Goal: Information Seeking & Learning: Learn about a topic

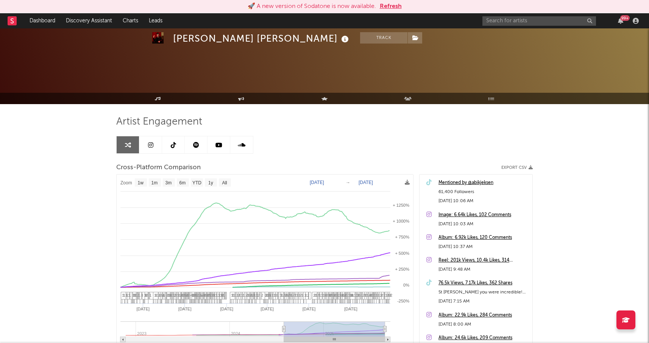
select select "1w"
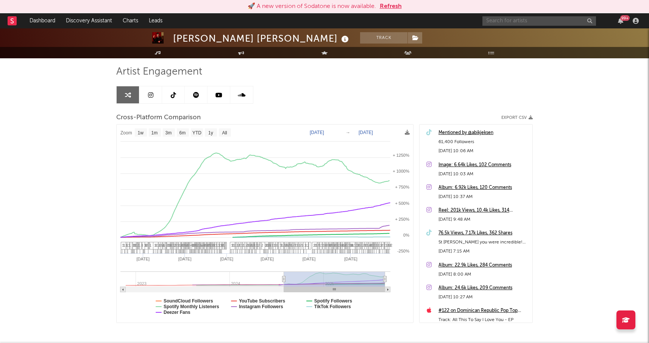
click at [507, 19] on input "text" at bounding box center [539, 20] width 114 height 9
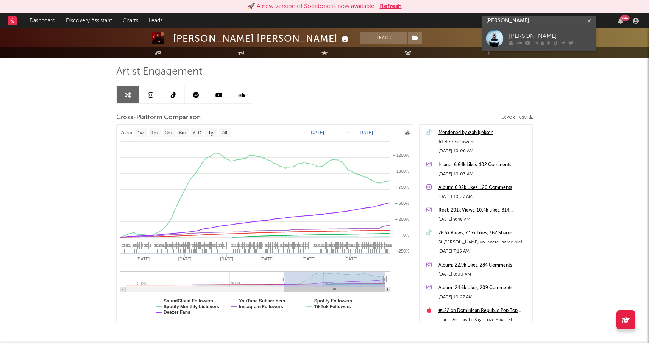
type input "marlon hoffstad"
click at [520, 35] on div "[PERSON_NAME]" at bounding box center [550, 35] width 83 height 9
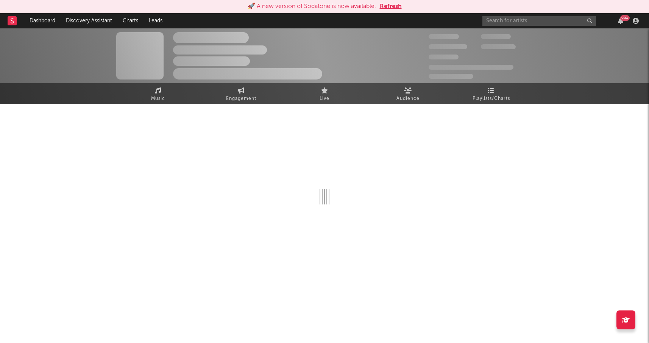
click at [387, 5] on button "Refresh" at bounding box center [391, 6] width 22 height 9
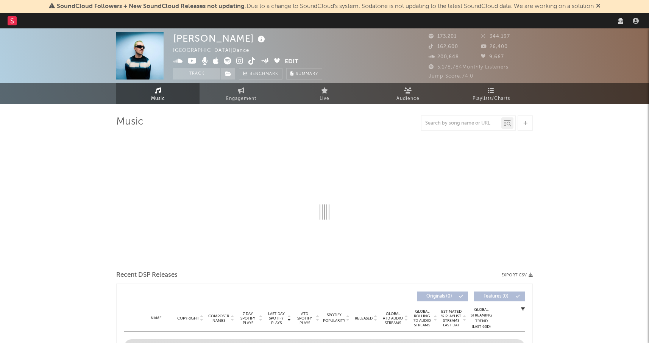
select select "warner_chappell"
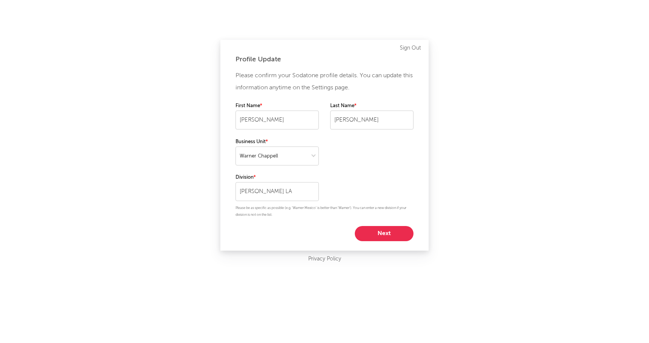
click at [377, 237] on button "Next" at bounding box center [384, 233] width 59 height 15
select select "director_vp"
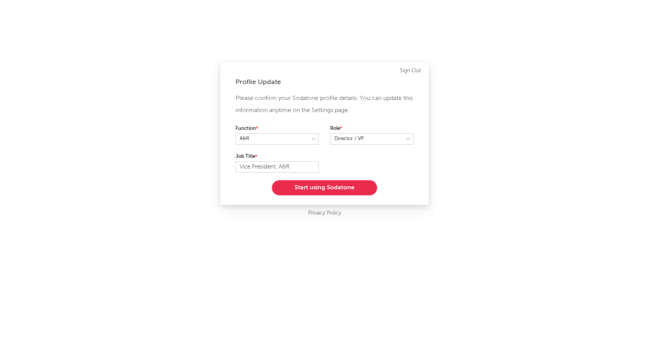
click at [343, 185] on button "Start using Sodatone" at bounding box center [324, 187] width 105 height 15
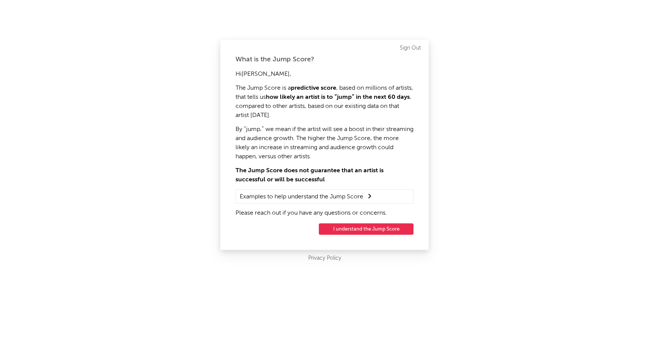
click at [352, 229] on button "I understand the Jump Score" at bounding box center [366, 228] width 95 height 11
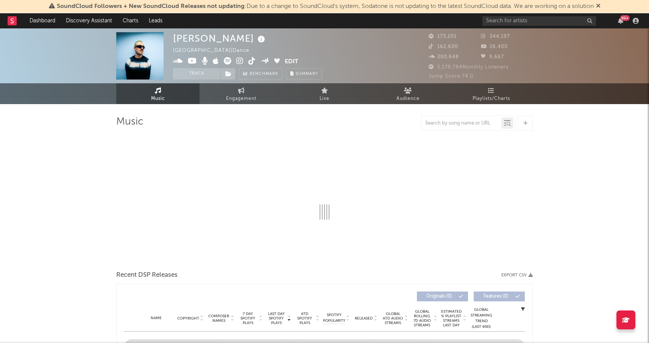
select select "6m"
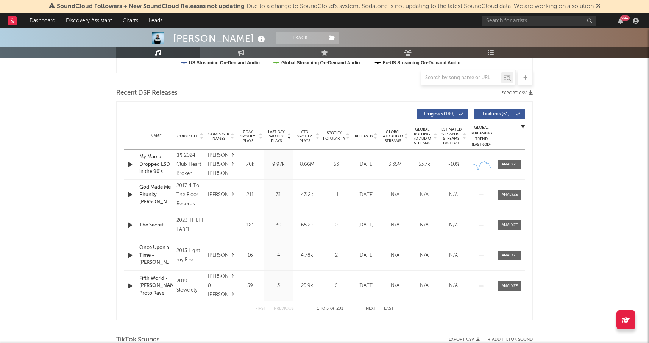
scroll to position [243, 0]
click at [370, 307] on button "Next" at bounding box center [371, 308] width 11 height 4
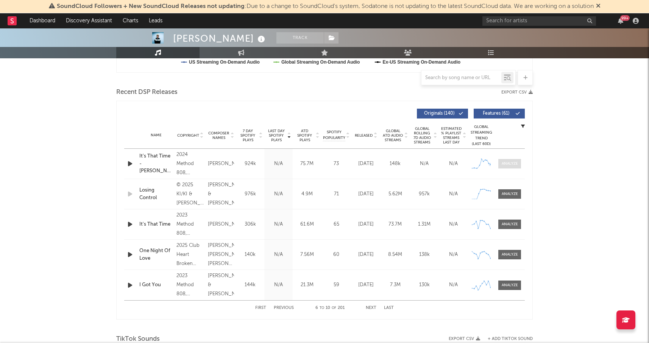
click at [507, 162] on div at bounding box center [510, 164] width 16 height 6
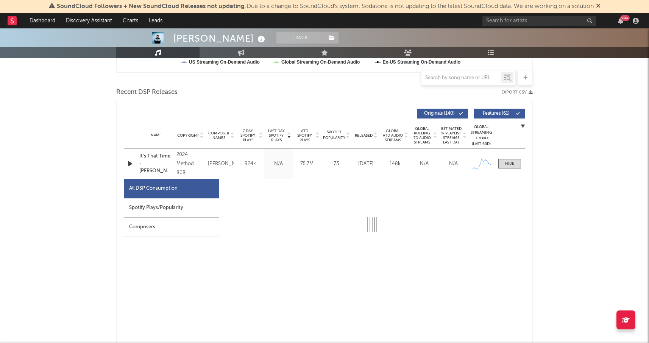
click at [146, 208] on div "Spotify Plays/Popularity" at bounding box center [171, 207] width 95 height 19
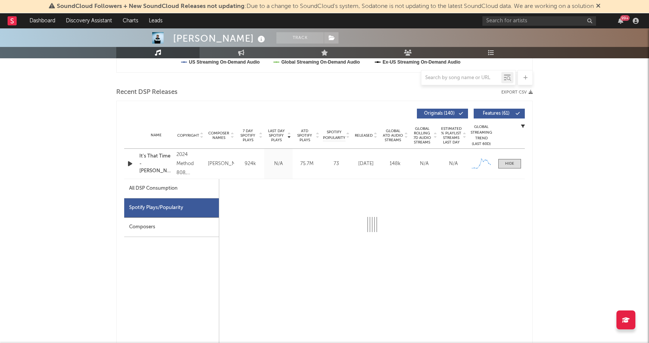
select select "6m"
select select "1w"
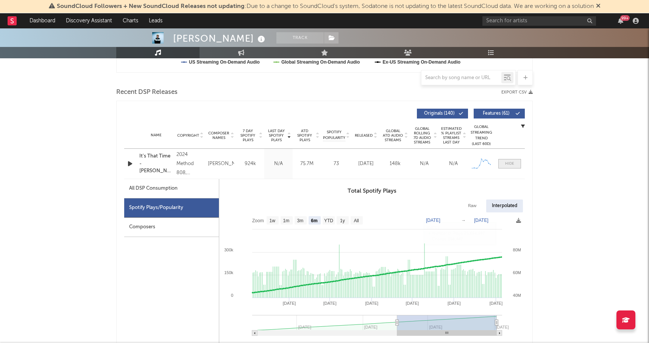
click at [508, 165] on div at bounding box center [509, 164] width 9 height 6
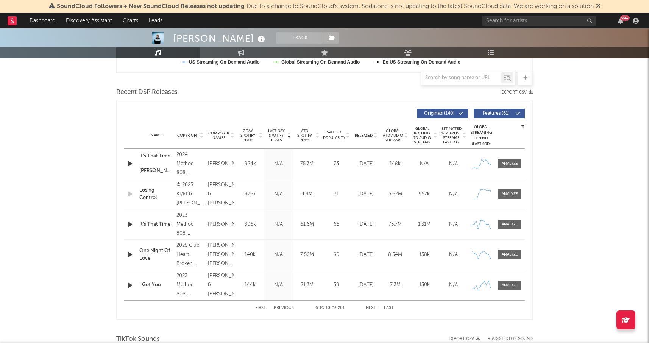
click at [262, 308] on button "First" at bounding box center [260, 308] width 11 height 4
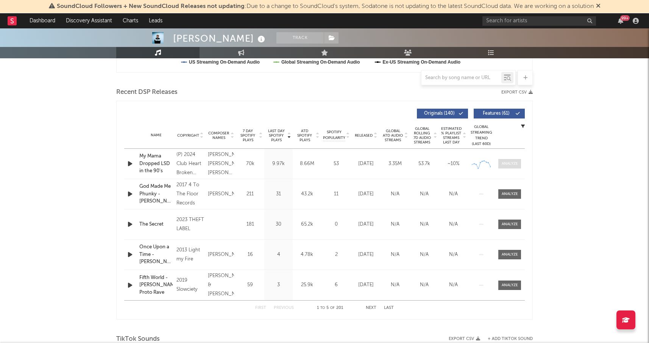
click at [516, 163] on div at bounding box center [510, 164] width 16 height 6
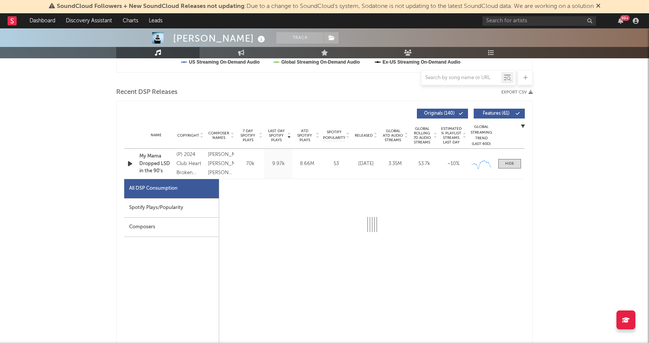
click at [171, 211] on div "Spotify Plays/Popularity" at bounding box center [171, 207] width 95 height 19
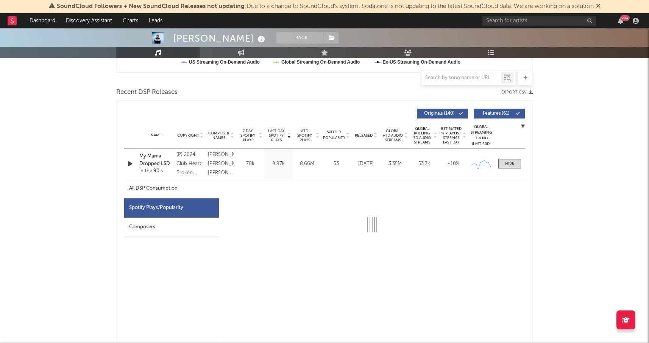
select select "6m"
select select "1w"
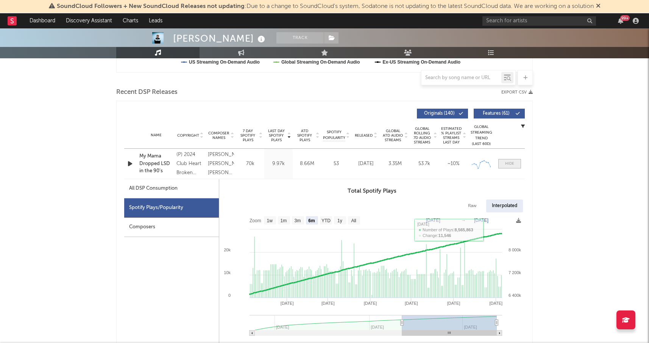
click at [506, 163] on div at bounding box center [509, 164] width 9 height 6
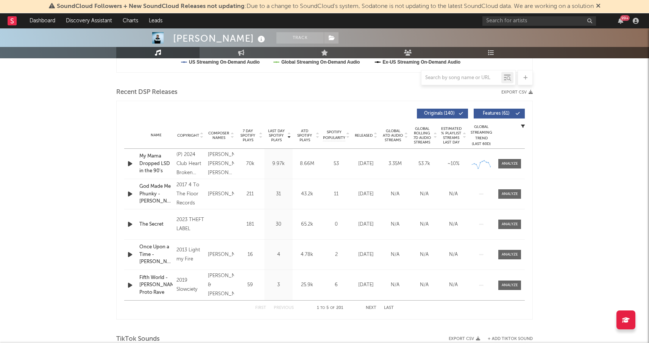
click at [370, 309] on button "Next" at bounding box center [371, 308] width 11 height 4
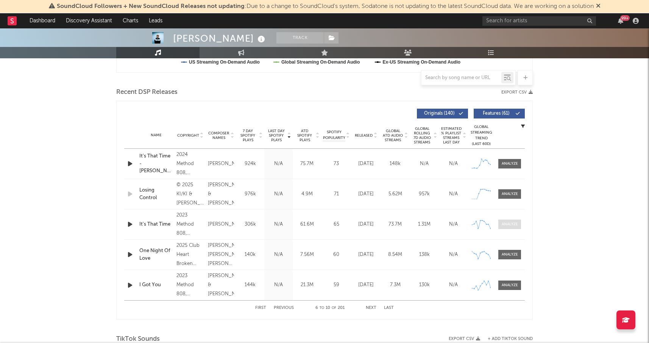
click at [504, 225] on div at bounding box center [510, 225] width 16 height 6
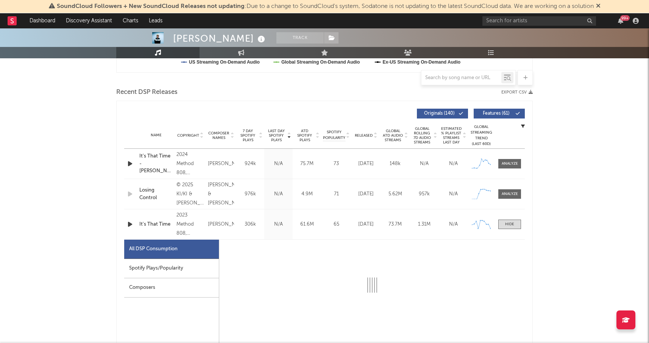
click at [165, 267] on div "Spotify Plays/Popularity" at bounding box center [171, 268] width 95 height 19
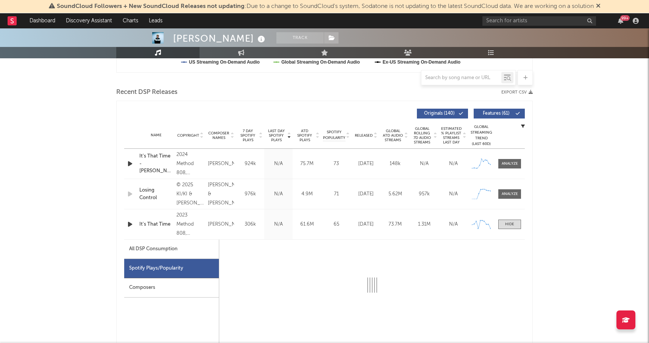
select select "6m"
select select "1w"
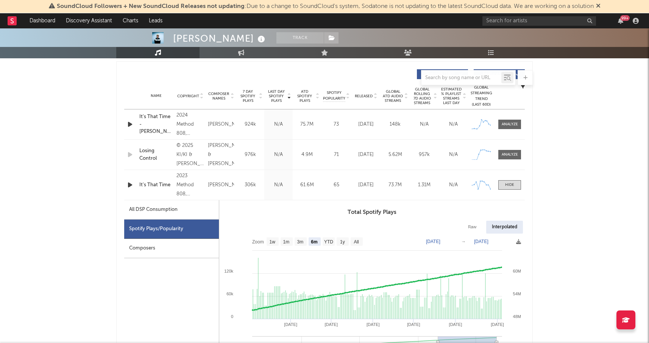
scroll to position [287, 0]
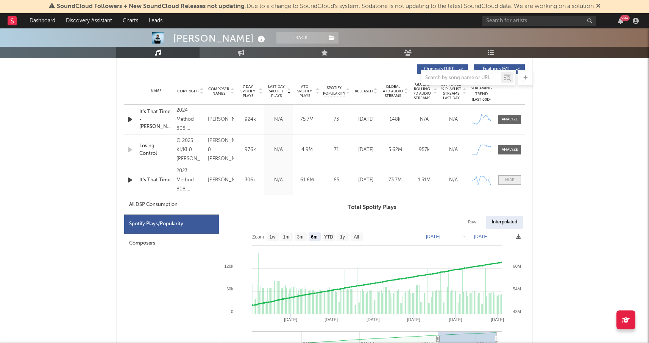
click at [505, 180] on div at bounding box center [509, 180] width 9 height 6
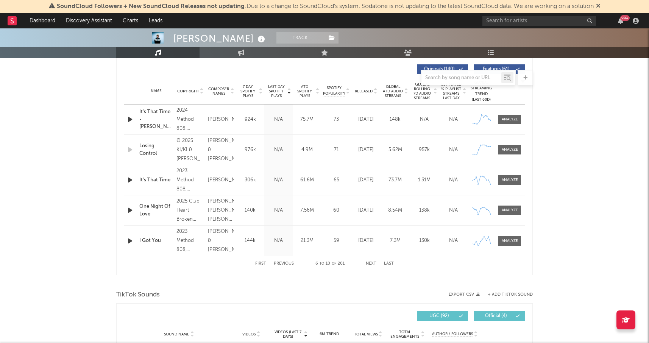
click at [254, 263] on div "First Previous 6 to 10 of 201 Next Last" at bounding box center [324, 263] width 401 height 15
click at [260, 263] on button "First" at bounding box center [260, 264] width 11 height 4
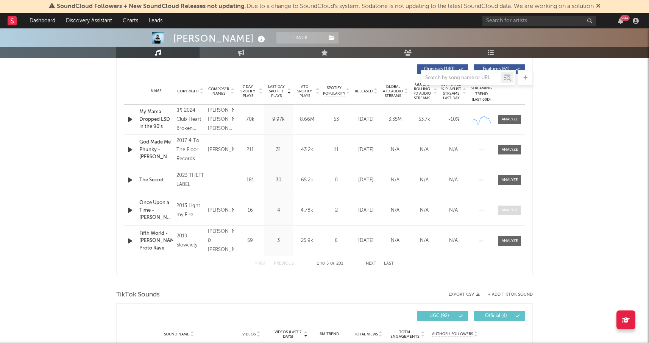
click at [504, 209] on div at bounding box center [510, 210] width 16 height 6
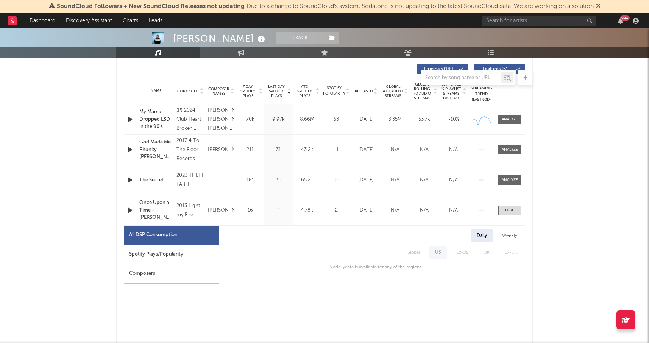
click at [169, 254] on div "Spotify Plays/Popularity" at bounding box center [171, 254] width 95 height 19
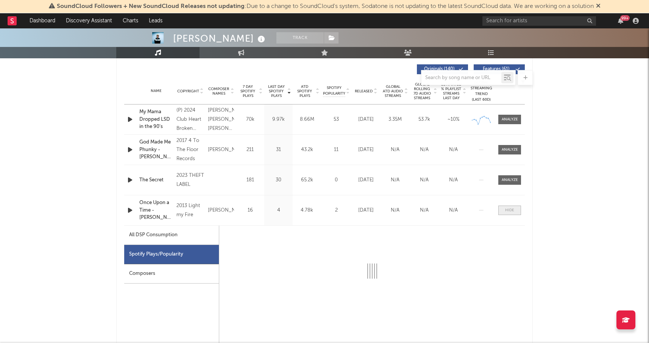
click at [508, 212] on div at bounding box center [509, 210] width 9 height 6
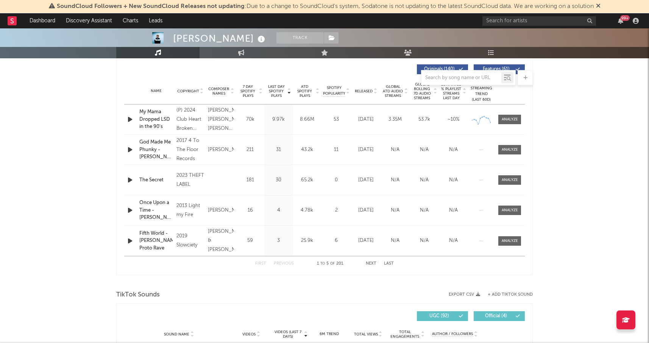
click at [369, 265] on button "Next" at bounding box center [371, 264] width 11 height 4
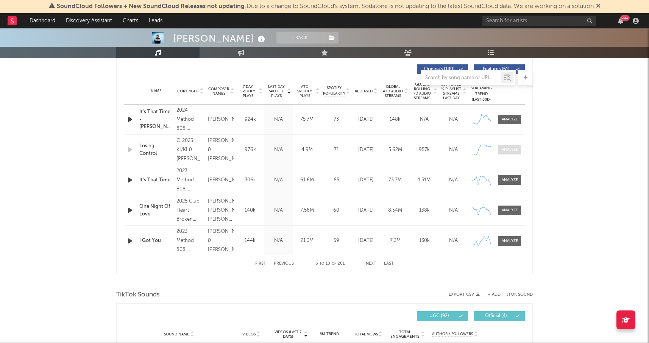
click at [508, 148] on div at bounding box center [510, 150] width 16 height 6
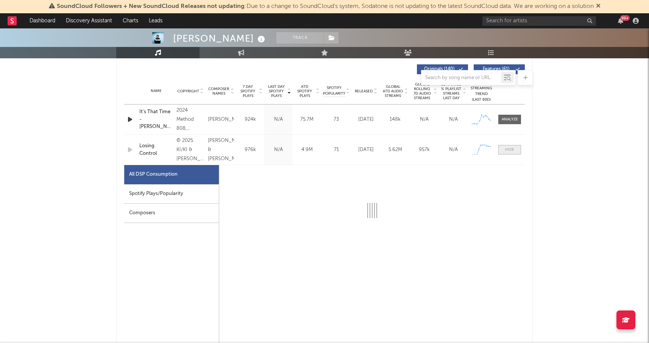
select select "1w"
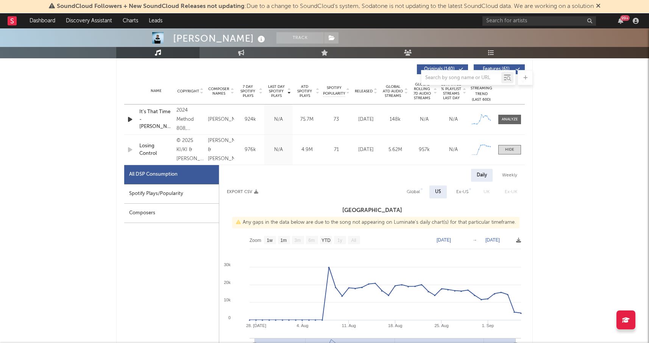
click at [173, 190] on div "Spotify Plays/Popularity" at bounding box center [171, 193] width 95 height 19
select select "1w"
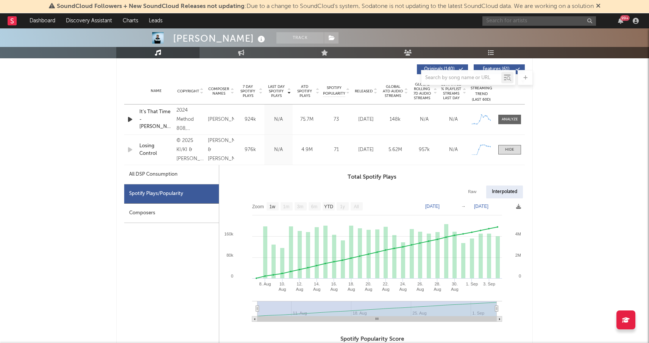
click at [504, 20] on input "text" at bounding box center [539, 20] width 114 height 9
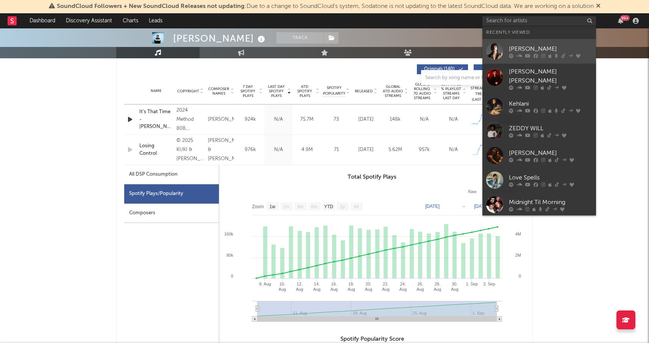
click at [515, 46] on div "[PERSON_NAME]" at bounding box center [550, 48] width 83 height 9
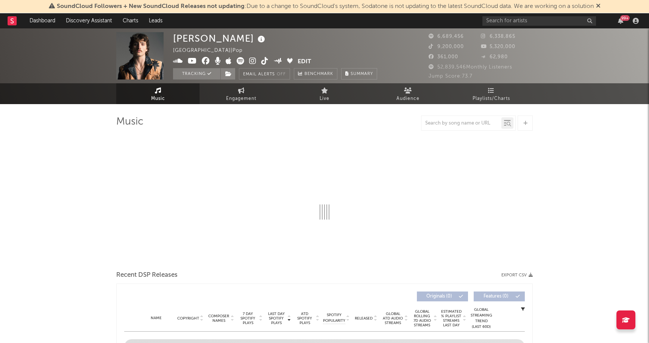
click at [601, 6] on icon at bounding box center [598, 6] width 5 height 6
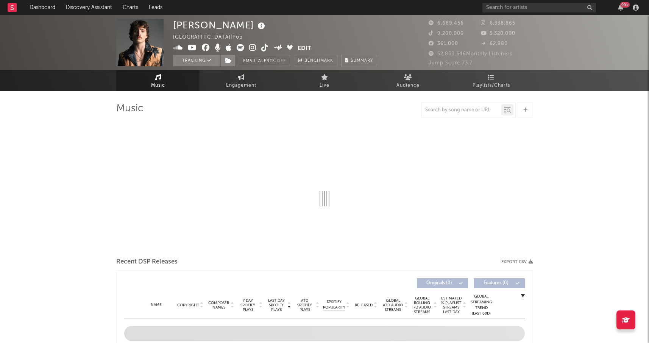
select select "6m"
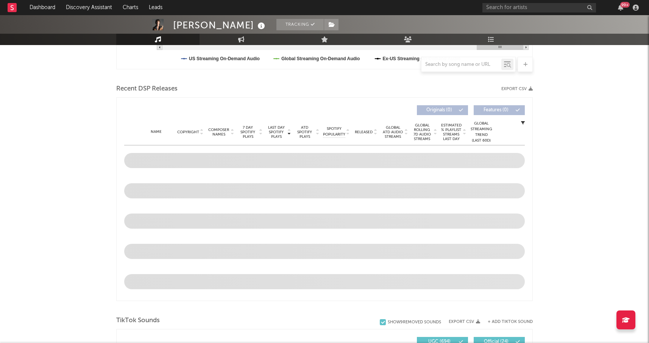
scroll to position [230, 0]
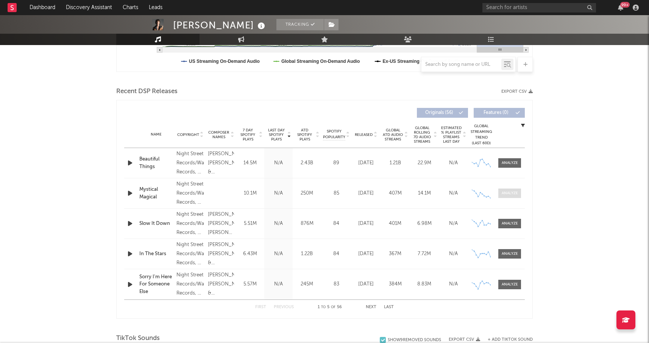
click at [506, 195] on div at bounding box center [510, 193] width 16 height 6
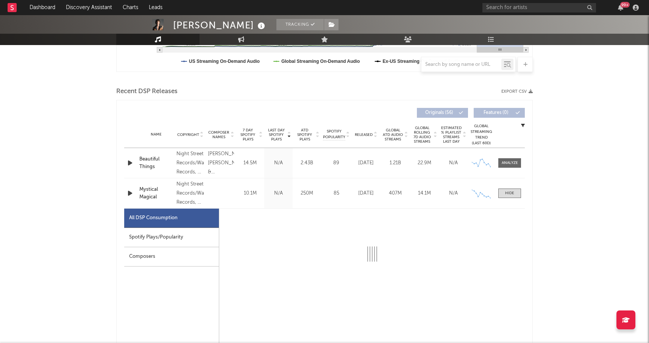
select select "1w"
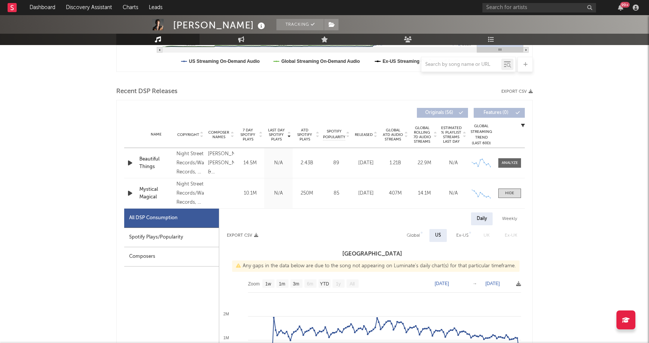
click at [179, 236] on div "Spotify Plays/Popularity" at bounding box center [171, 237] width 95 height 19
select select "1w"
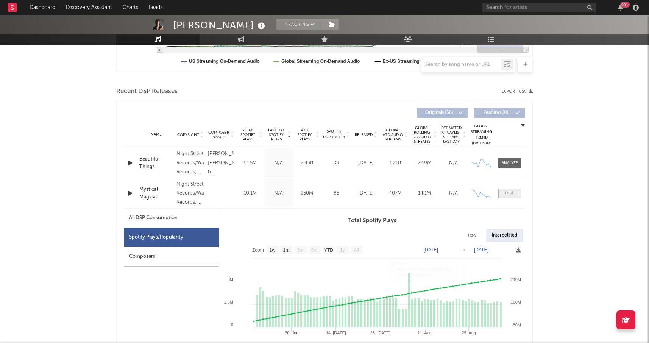
click at [508, 195] on div at bounding box center [509, 193] width 9 height 6
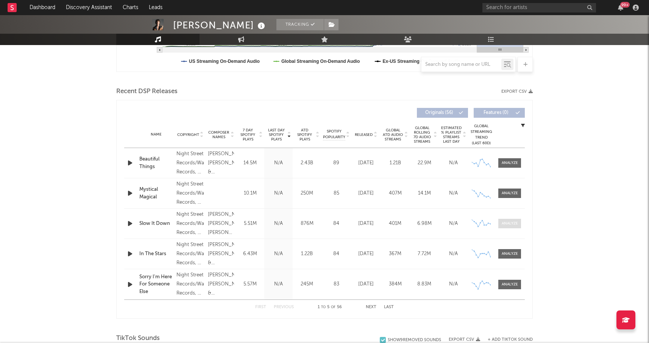
click at [502, 225] on div at bounding box center [510, 224] width 16 height 6
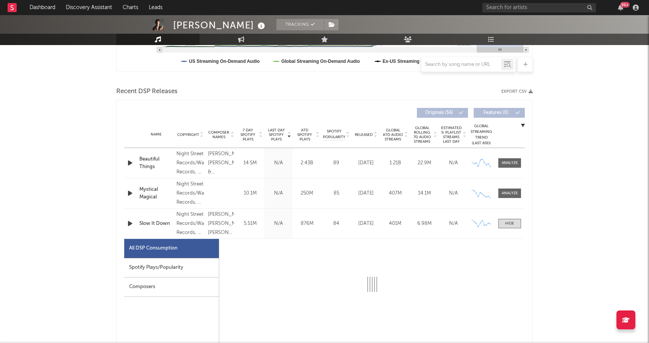
click at [170, 268] on div "Spotify Plays/Popularity" at bounding box center [171, 267] width 95 height 19
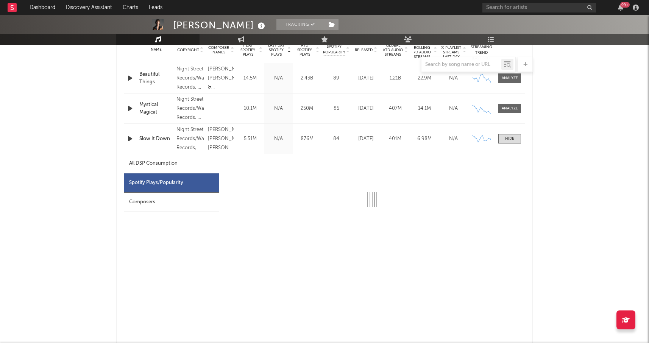
scroll to position [314, 0]
select select "6m"
select select "1w"
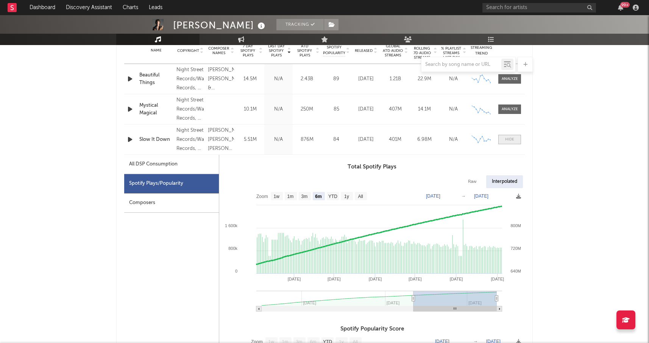
click at [512, 139] on div at bounding box center [509, 140] width 9 height 6
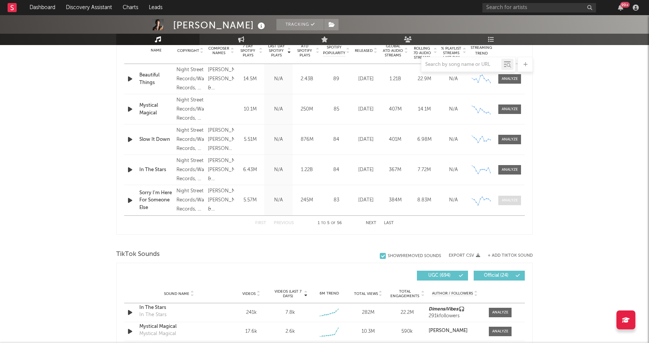
click at [503, 200] on div at bounding box center [510, 201] width 16 height 6
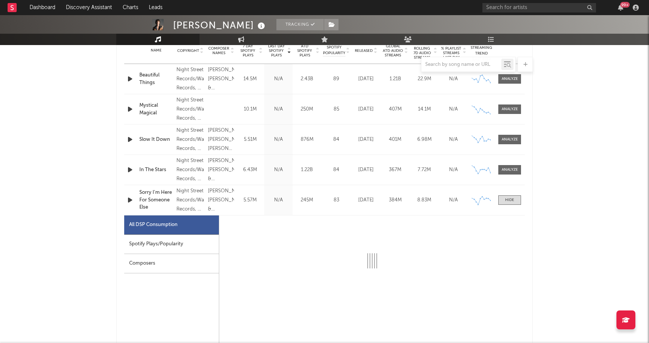
click at [174, 238] on div "Spotify Plays/Popularity" at bounding box center [171, 244] width 95 height 19
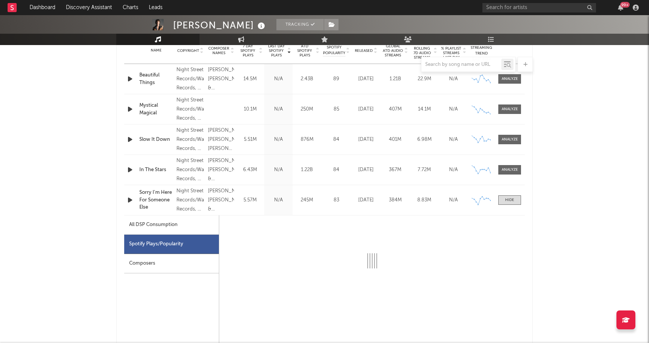
select select "1w"
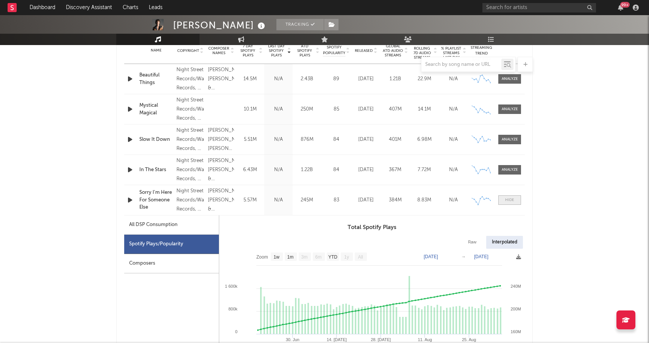
click at [507, 200] on div at bounding box center [509, 200] width 9 height 6
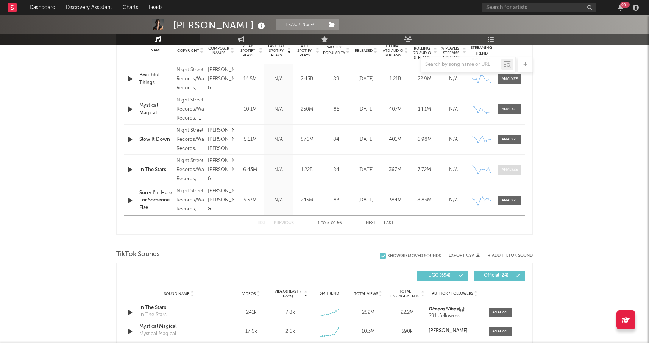
click at [503, 172] on div at bounding box center [510, 170] width 16 height 6
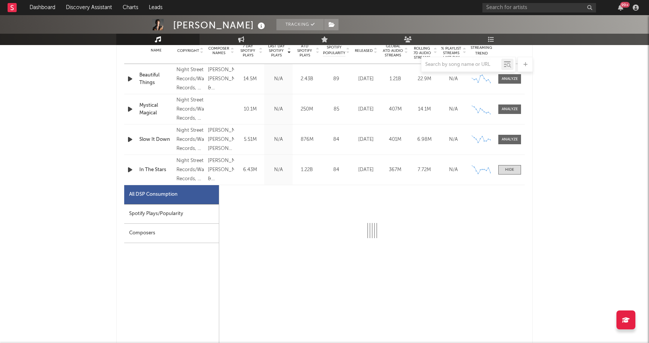
select select "6m"
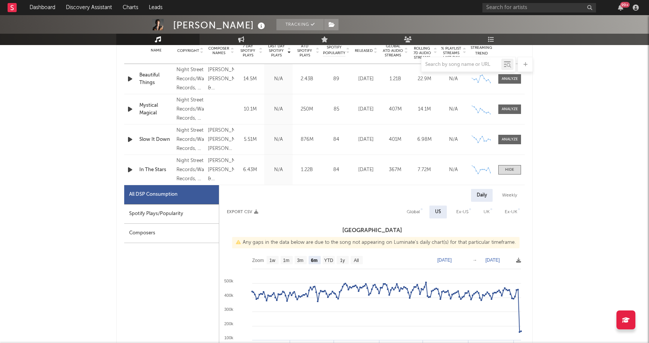
click at [161, 212] on div "Spotify Plays/Popularity" at bounding box center [171, 213] width 95 height 19
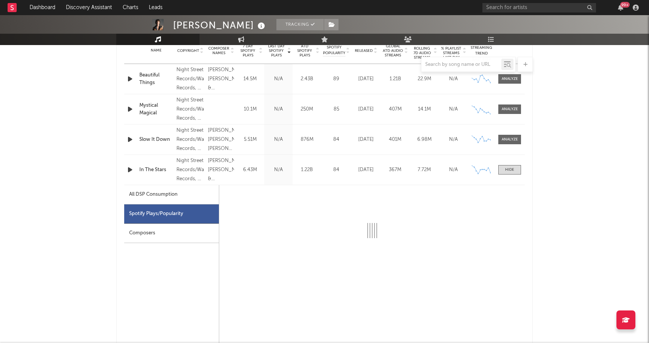
select select "6m"
select select "1w"
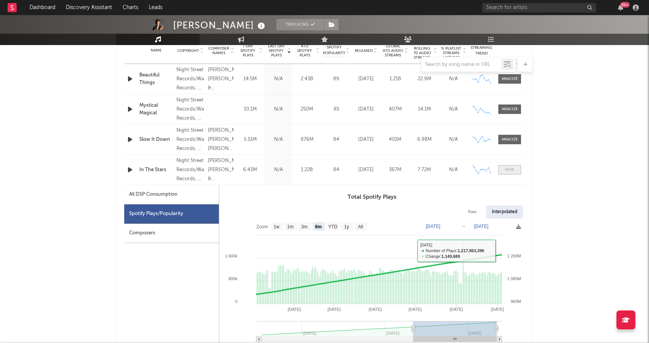
click at [512, 167] on div at bounding box center [509, 170] width 9 height 6
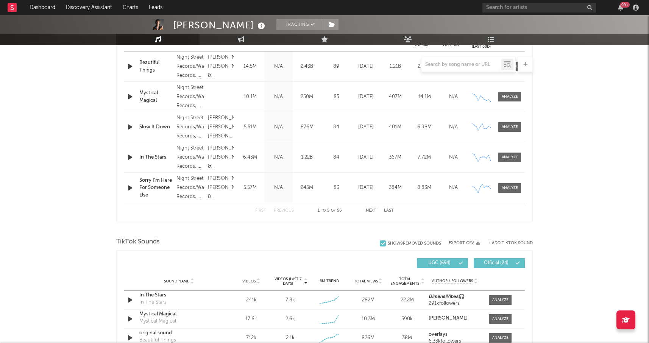
scroll to position [327, 0]
click at [366, 211] on button "Next" at bounding box center [371, 210] width 11 height 4
click at [370, 207] on div "First Previous 6 to 10 of 56 Next Last" at bounding box center [324, 210] width 139 height 15
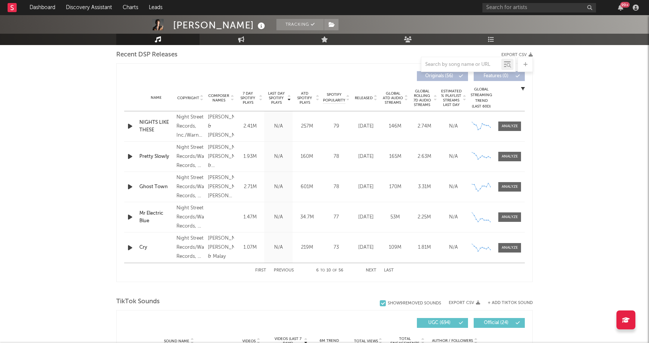
scroll to position [262, 0]
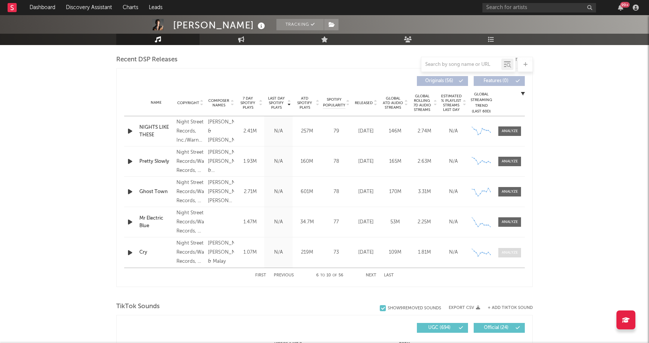
click at [503, 255] on div at bounding box center [510, 253] width 16 height 6
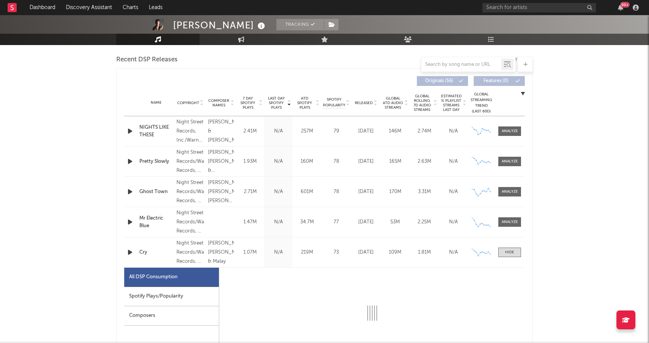
click at [175, 298] on div "Spotify Plays/Popularity" at bounding box center [171, 296] width 95 height 19
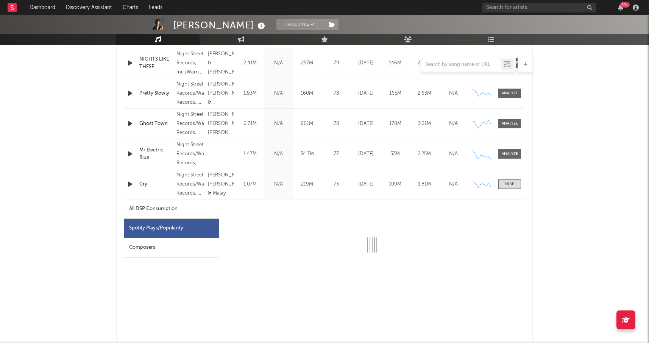
scroll to position [333, 0]
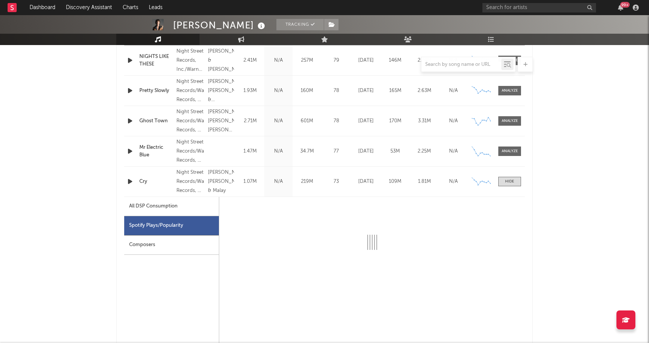
select select "6m"
select select "1w"
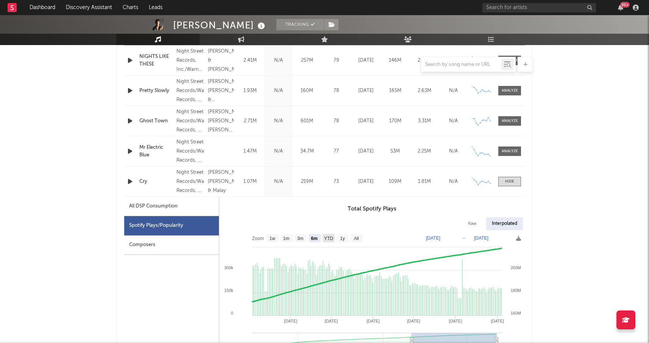
click at [329, 240] on text "YTD" at bounding box center [328, 238] width 9 height 5
select select "YTD"
type input "[DATE]"
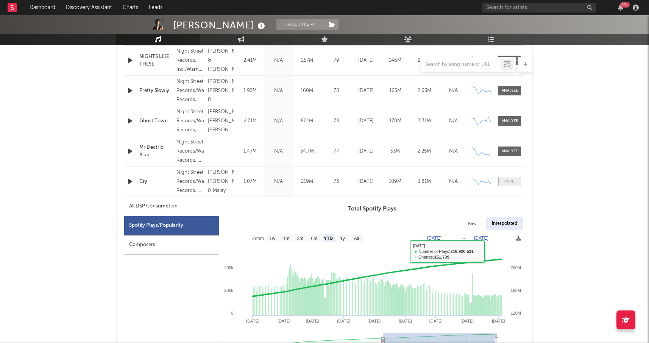
click at [512, 181] on div at bounding box center [509, 182] width 9 height 6
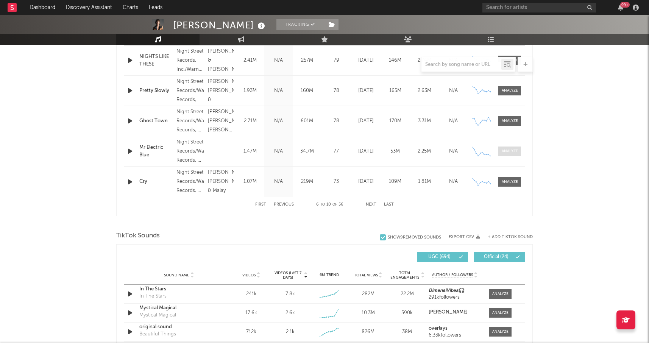
click at [511, 155] on span at bounding box center [509, 151] width 23 height 9
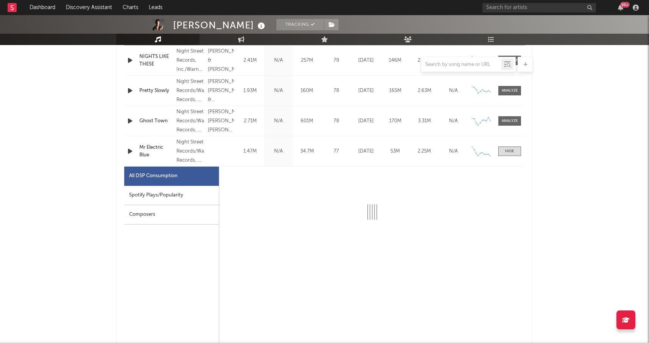
select select "1w"
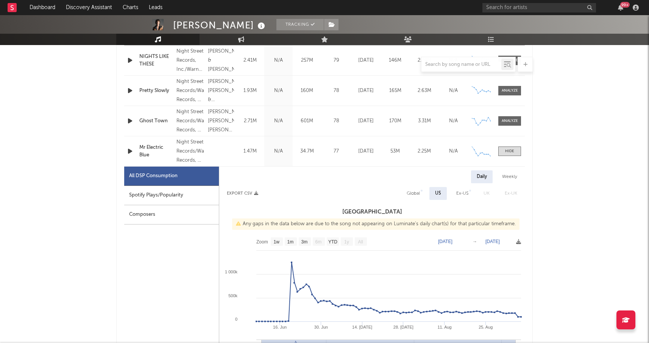
click at [167, 193] on div "Spotify Plays/Popularity" at bounding box center [171, 195] width 95 height 19
select select "1w"
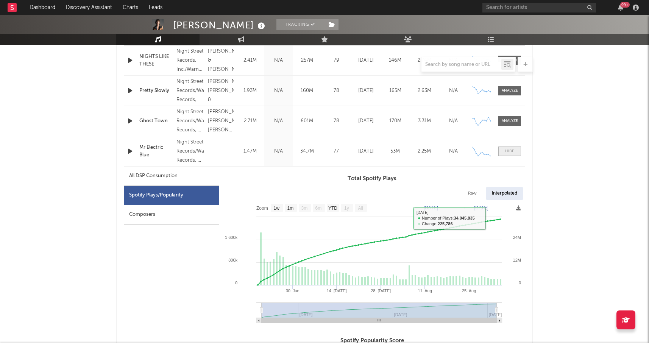
click at [509, 149] on div at bounding box center [509, 151] width 9 height 6
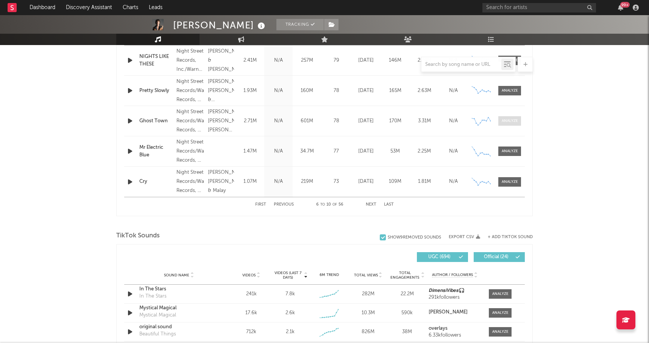
click at [507, 121] on div at bounding box center [510, 121] width 16 height 6
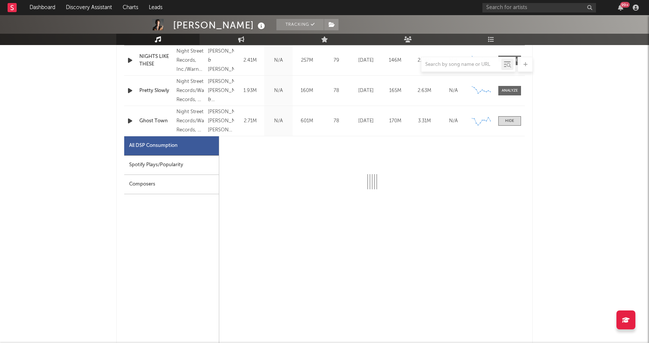
click at [168, 161] on div "Spotify Plays/Popularity" at bounding box center [171, 165] width 95 height 19
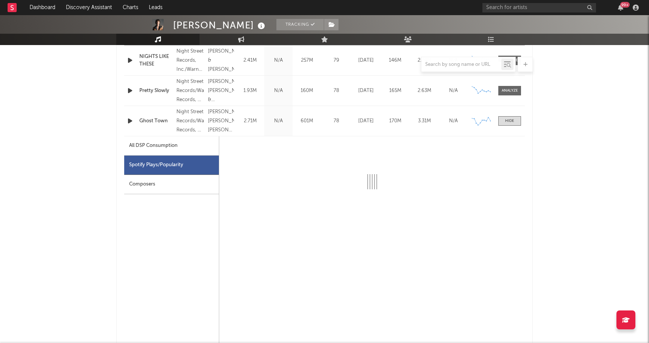
select select "6m"
select select "1w"
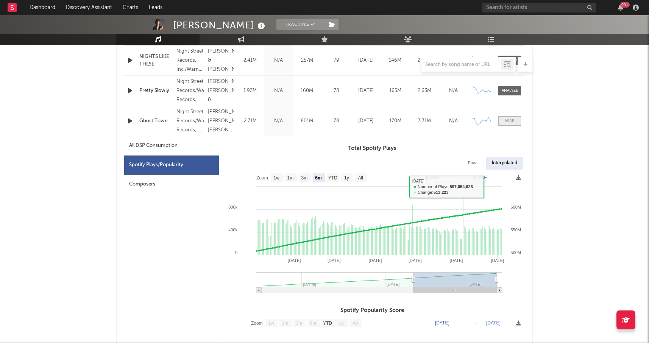
click at [509, 120] on div at bounding box center [509, 121] width 9 height 6
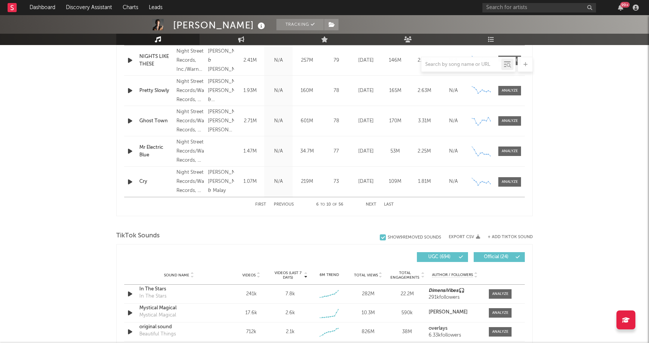
click at [367, 204] on button "Next" at bounding box center [371, 205] width 11 height 4
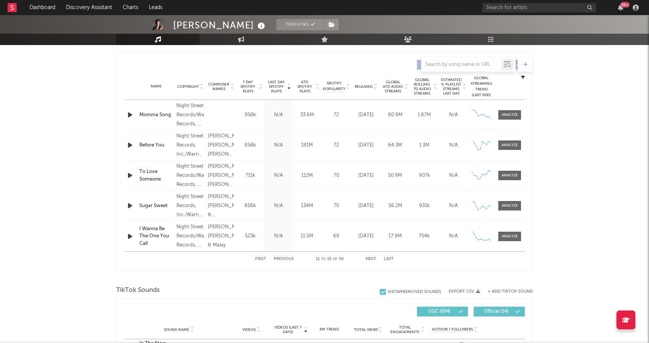
scroll to position [273, 0]
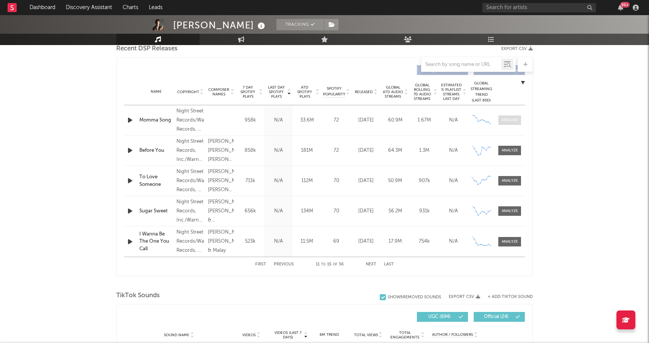
click at [504, 122] on div at bounding box center [510, 120] width 16 height 6
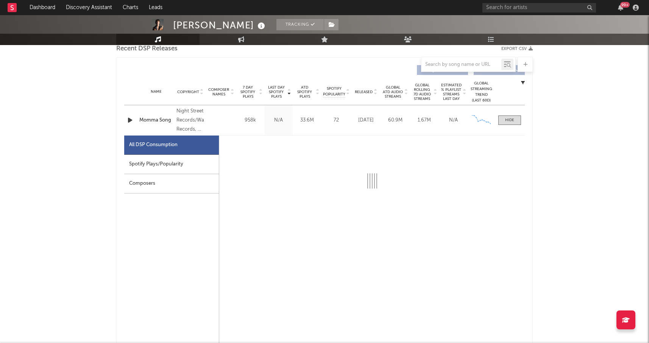
select select "1w"
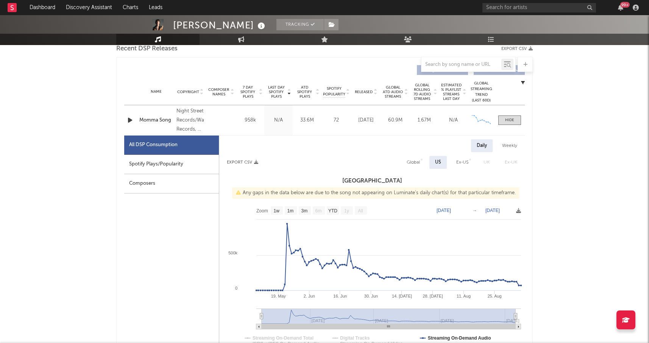
click at [176, 163] on div "Spotify Plays/Popularity" at bounding box center [171, 164] width 95 height 19
select select "1w"
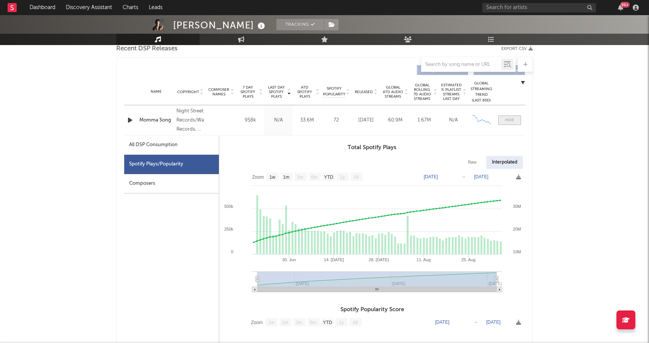
click at [510, 117] on span at bounding box center [509, 119] width 23 height 9
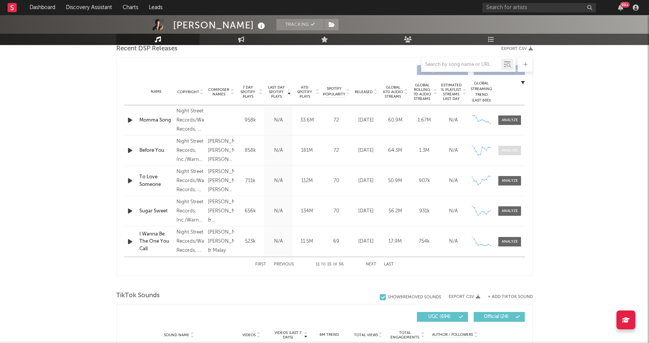
click at [509, 150] on div at bounding box center [510, 151] width 16 height 6
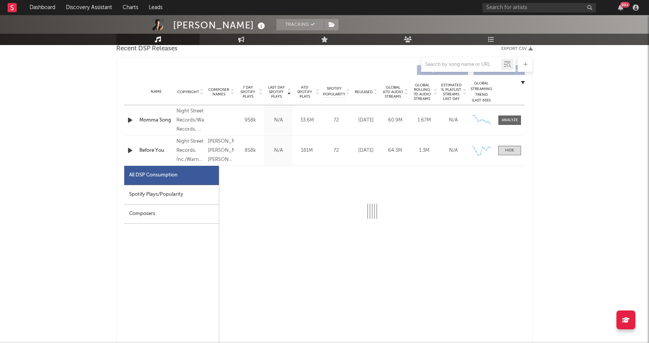
click at [145, 193] on div "Spotify Plays/Popularity" at bounding box center [171, 194] width 95 height 19
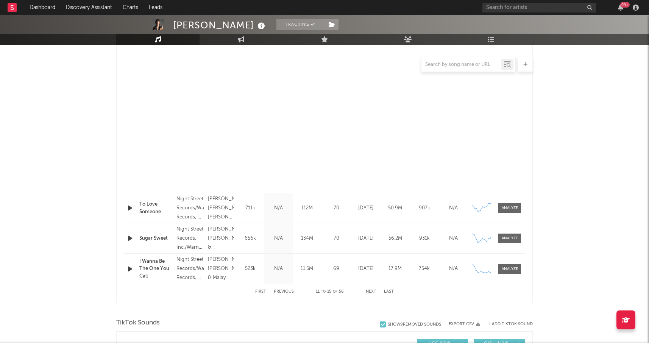
select select "6m"
select select "1w"
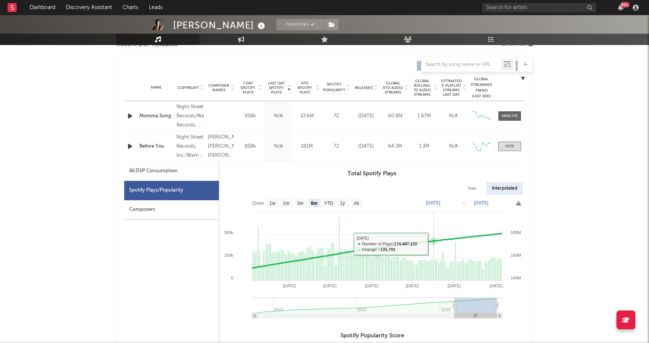
scroll to position [265, 0]
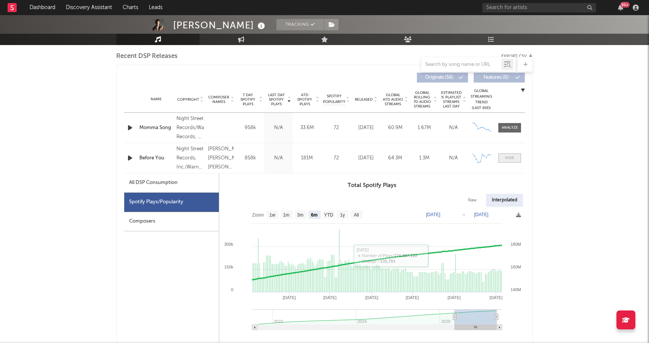
click at [511, 156] on div at bounding box center [509, 158] width 9 height 6
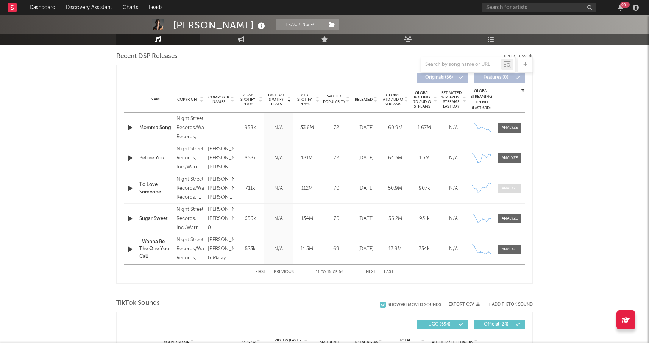
click at [507, 190] on div at bounding box center [510, 189] width 16 height 6
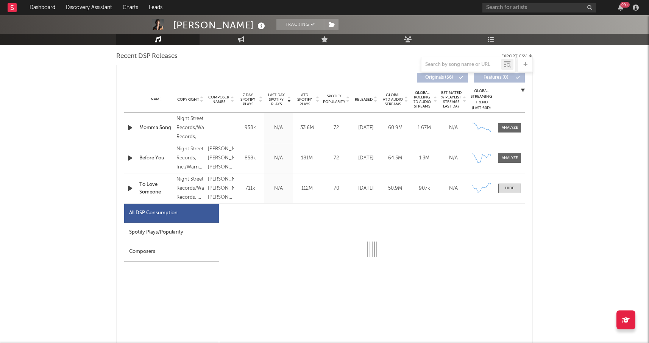
click at [185, 233] on div "Spotify Plays/Popularity" at bounding box center [171, 232] width 95 height 19
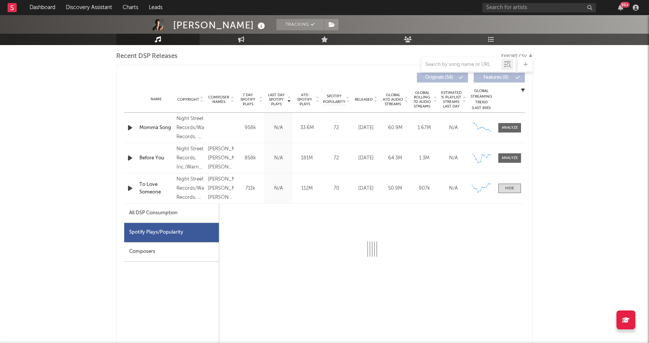
select select "6m"
select select "1w"
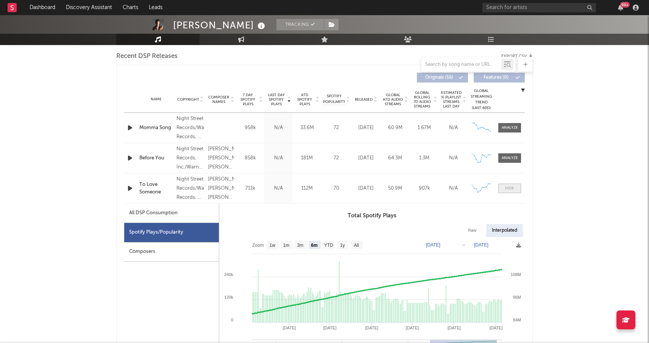
click at [508, 184] on span at bounding box center [509, 188] width 23 height 9
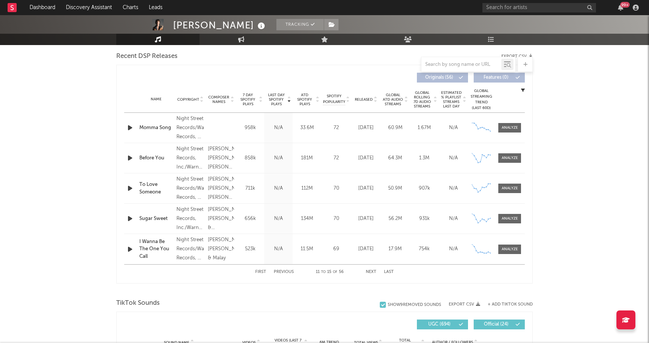
click at [369, 269] on div "First Previous 11 to 15 of 56 Next Last" at bounding box center [324, 272] width 139 height 15
click at [369, 270] on button "Next" at bounding box center [371, 272] width 11 height 4
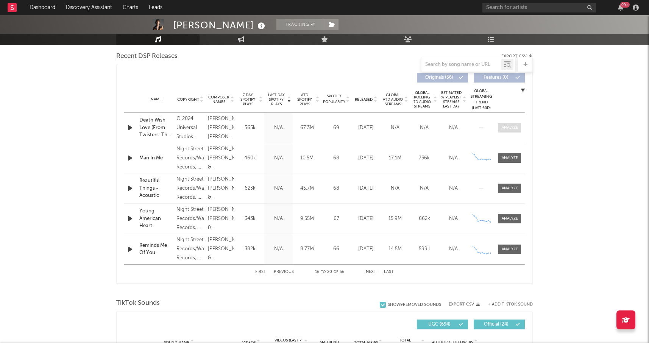
click at [511, 127] on div at bounding box center [510, 128] width 16 height 6
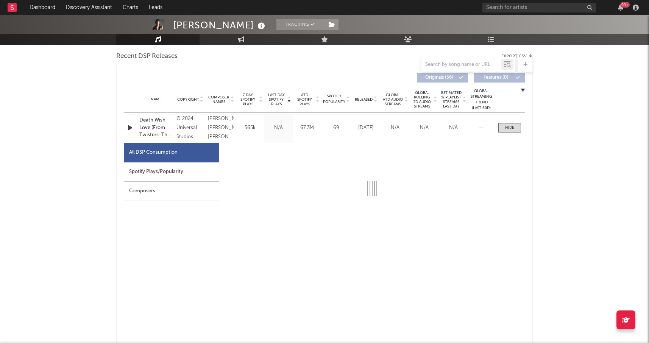
select select "1w"
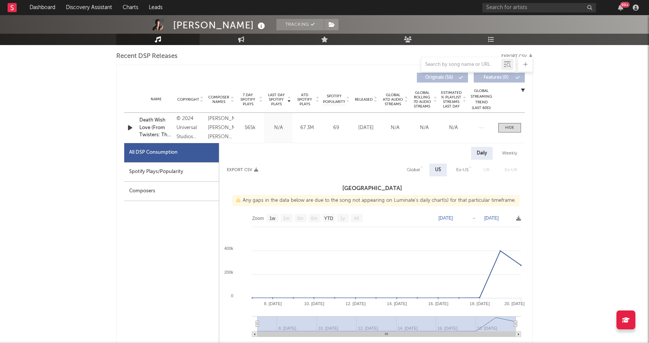
click at [184, 171] on div "Spotify Plays/Popularity" at bounding box center [171, 171] width 95 height 19
select select "6m"
select select "1w"
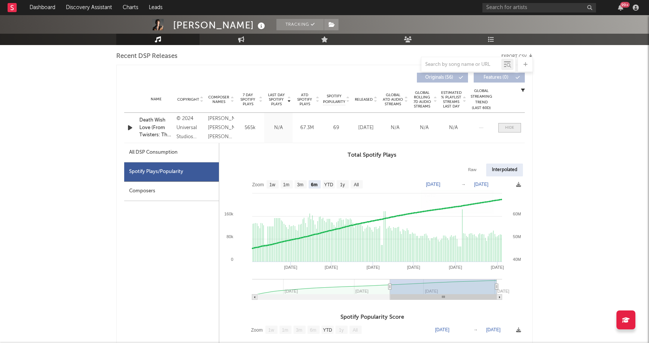
click at [507, 128] on div at bounding box center [509, 128] width 9 height 6
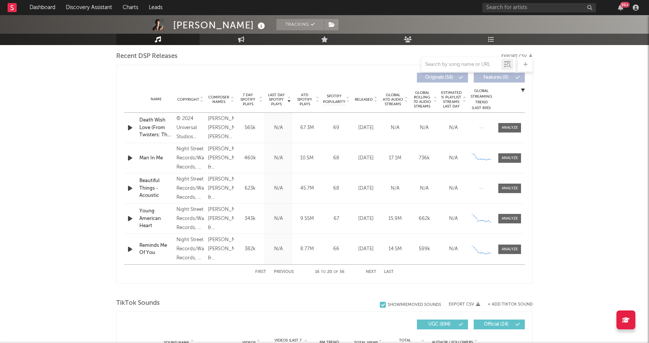
click at [373, 273] on button "Next" at bounding box center [371, 272] width 11 height 4
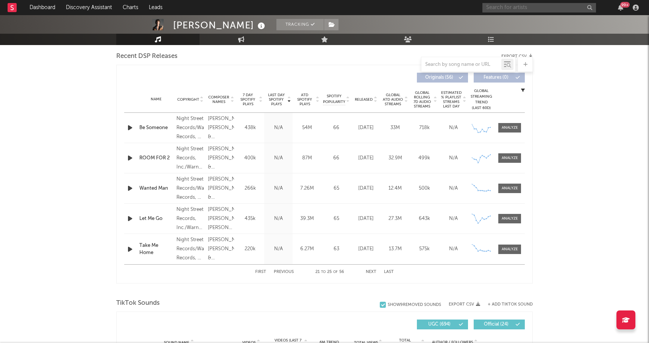
click at [504, 8] on input "text" at bounding box center [539, 7] width 114 height 9
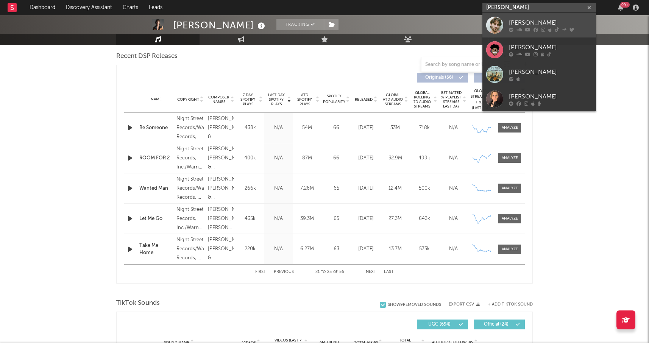
type input "[PERSON_NAME]"
click at [504, 19] on link "[PERSON_NAME]" at bounding box center [539, 25] width 114 height 25
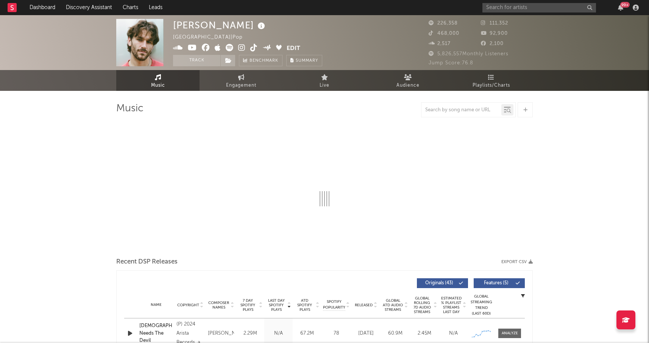
select select "6m"
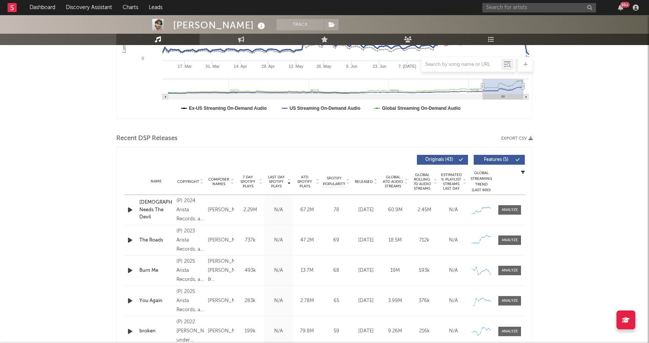
scroll to position [186, 0]
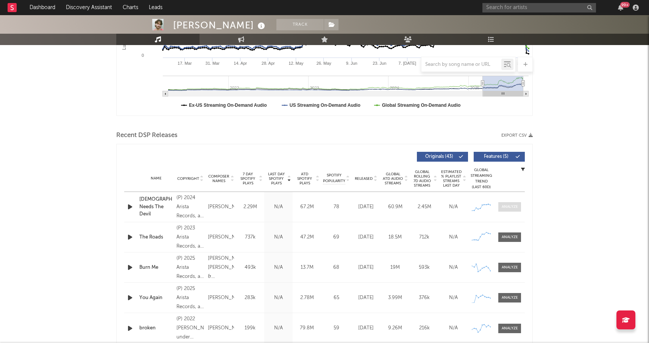
click at [515, 204] on div at bounding box center [510, 207] width 16 height 6
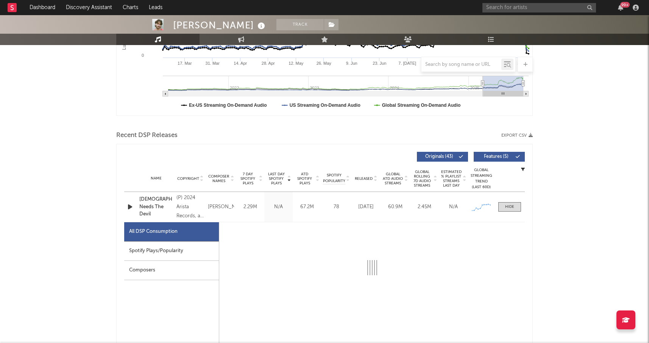
click at [168, 249] on div "Spotify Plays/Popularity" at bounding box center [171, 251] width 95 height 19
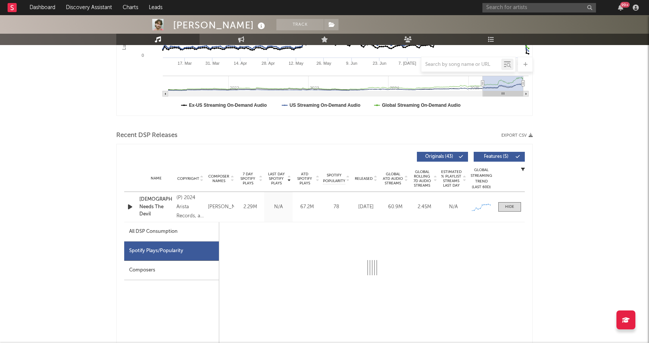
select select "6m"
select select "1w"
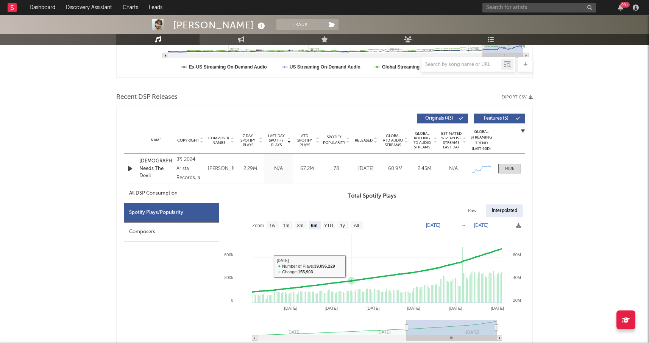
scroll to position [235, 0]
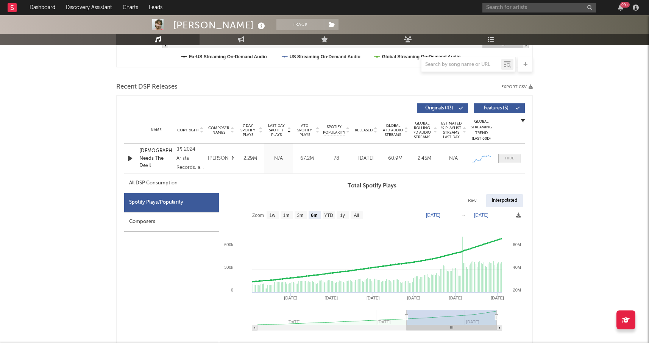
click at [511, 156] on div at bounding box center [509, 159] width 9 height 6
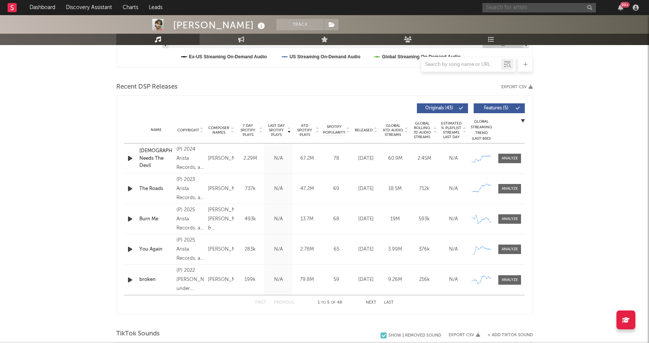
click at [511, 9] on input "text" at bounding box center [539, 7] width 114 height 9
type input "dutch melrose"
click at [508, 17] on link "Dutch Melrose" at bounding box center [539, 25] width 114 height 25
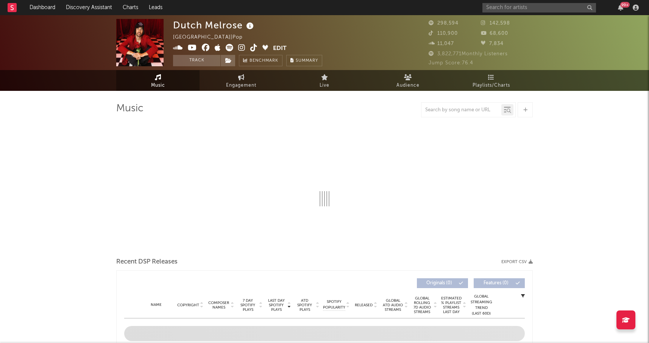
select select "6m"
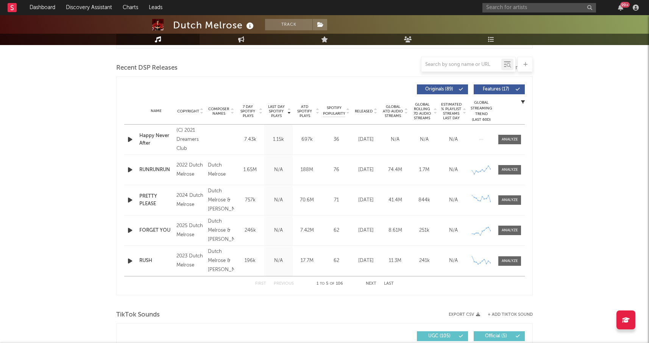
scroll to position [260, 0]
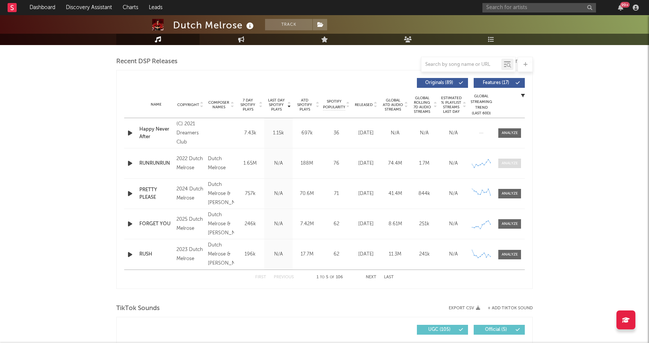
click at [507, 162] on div at bounding box center [510, 164] width 16 height 6
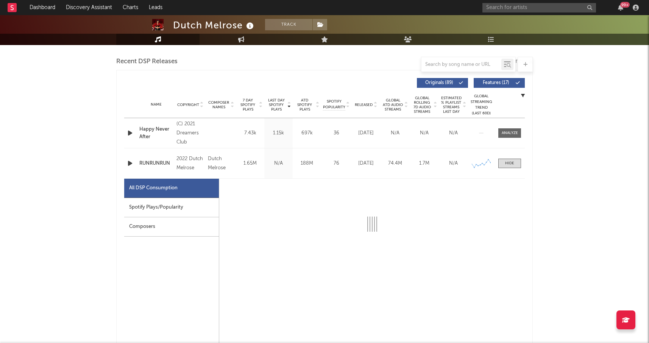
click at [161, 208] on div "Spotify Plays/Popularity" at bounding box center [171, 207] width 95 height 19
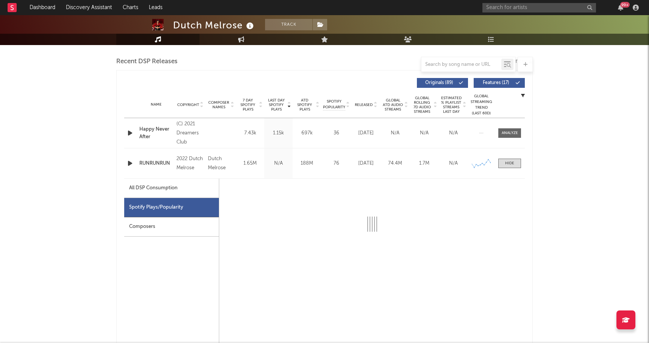
select select "6m"
select select "1w"
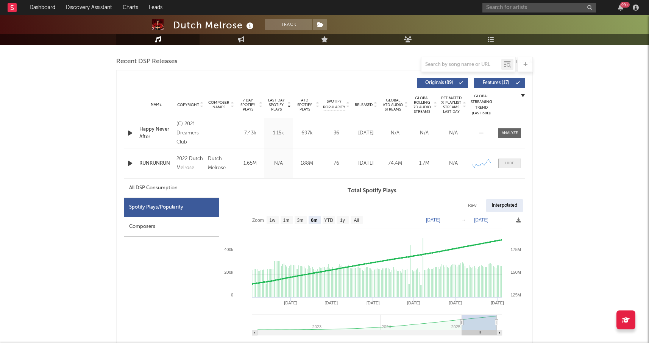
click at [514, 164] on div at bounding box center [509, 164] width 9 height 6
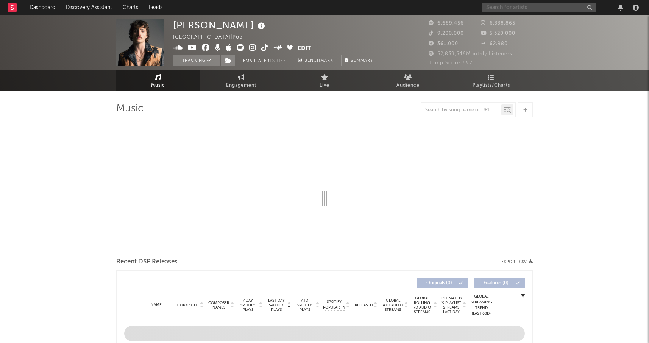
click at [503, 6] on input "text" at bounding box center [539, 7] width 114 height 9
type input "[PERSON_NAME]"
select select "6m"
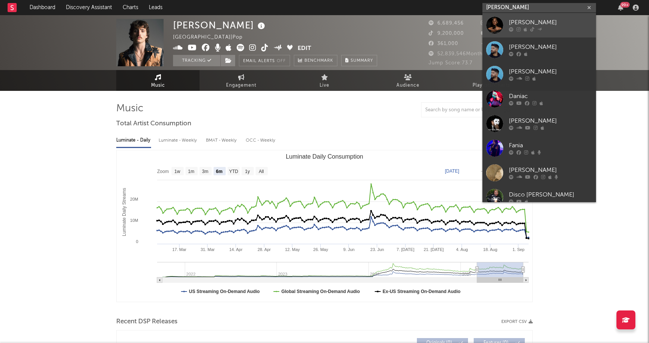
type input "xania monet"
click at [502, 19] on div at bounding box center [494, 25] width 17 height 17
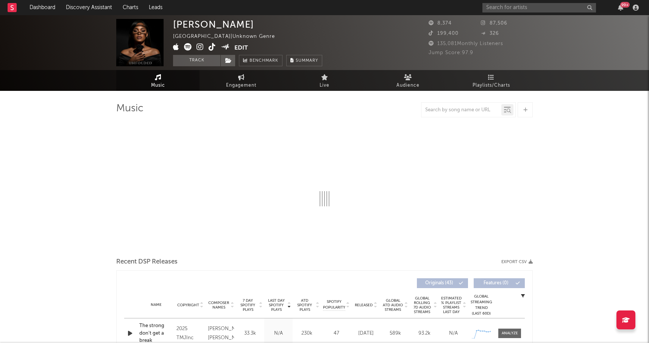
select select "1w"
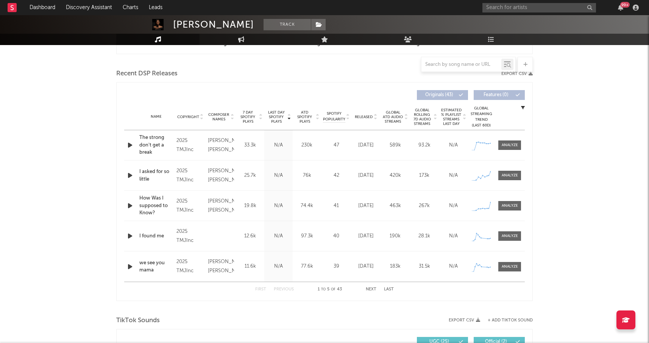
scroll to position [248, 0]
click at [504, 208] on div at bounding box center [510, 206] width 16 height 6
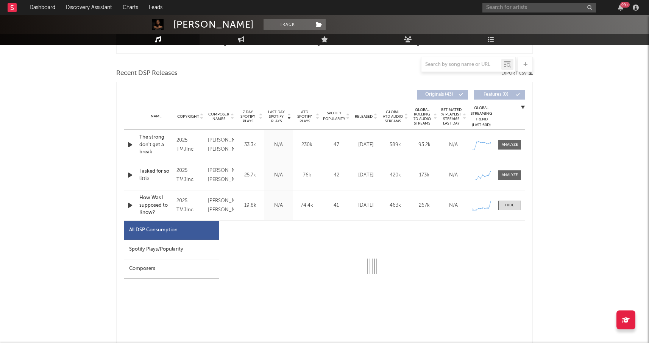
select select "1w"
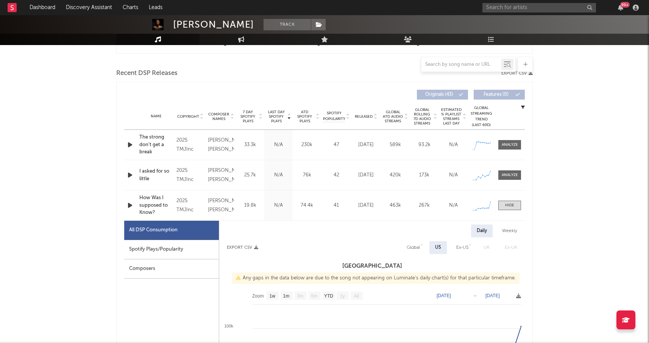
click at [161, 244] on div "Spotify Plays/Popularity" at bounding box center [171, 249] width 95 height 19
select select "1w"
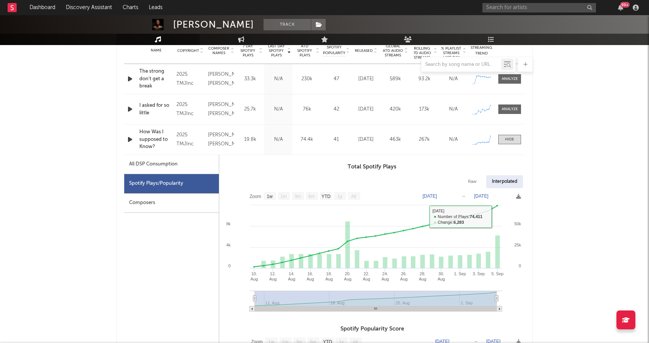
scroll to position [307, 0]
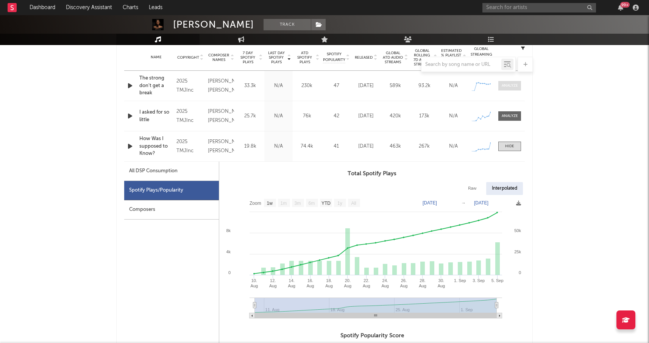
click at [512, 87] on div at bounding box center [510, 86] width 16 height 6
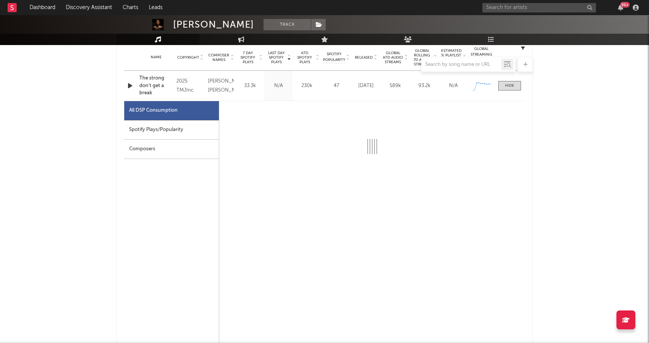
select select "1w"
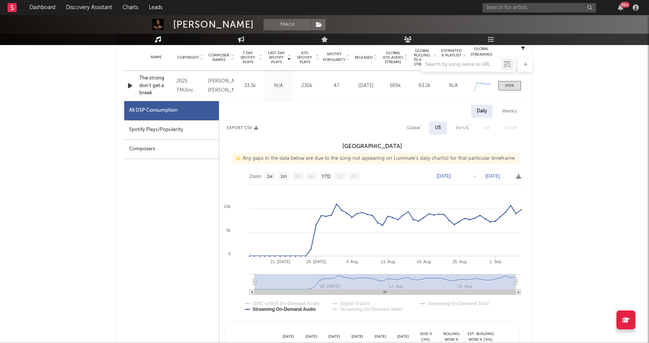
click at [195, 125] on div "Spotify Plays/Popularity" at bounding box center [171, 129] width 95 height 19
select select "1w"
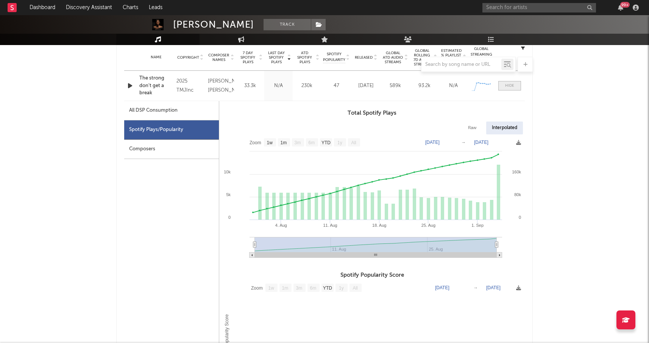
click at [507, 87] on div at bounding box center [509, 86] width 9 height 6
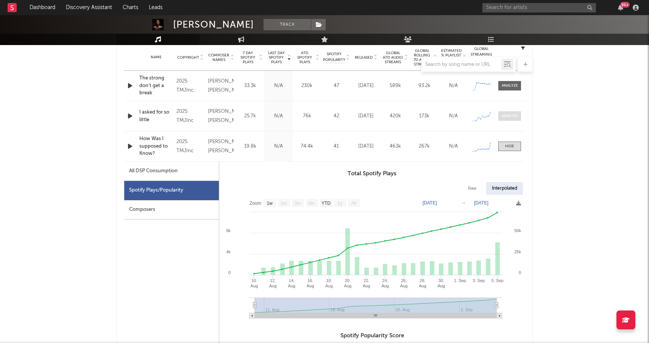
click at [506, 118] on div at bounding box center [510, 116] width 16 height 6
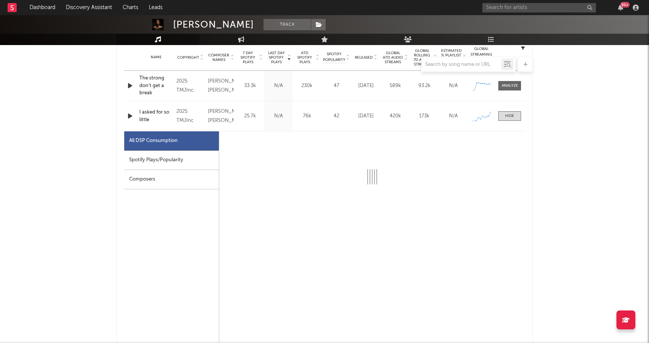
select select "1w"
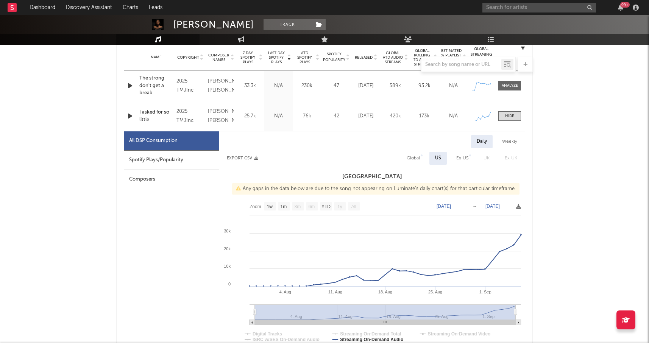
click at [170, 159] on div "Spotify Plays/Popularity" at bounding box center [171, 160] width 95 height 19
select select "1w"
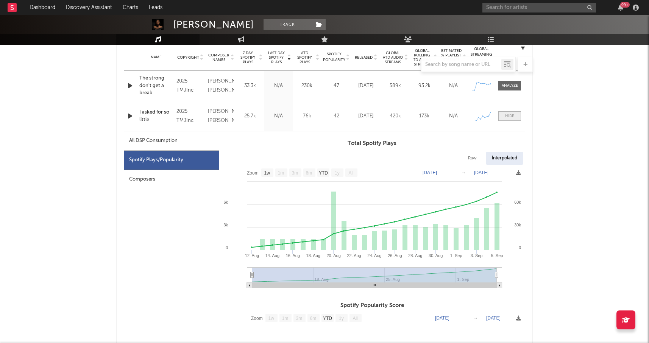
click at [504, 119] on span at bounding box center [509, 115] width 23 height 9
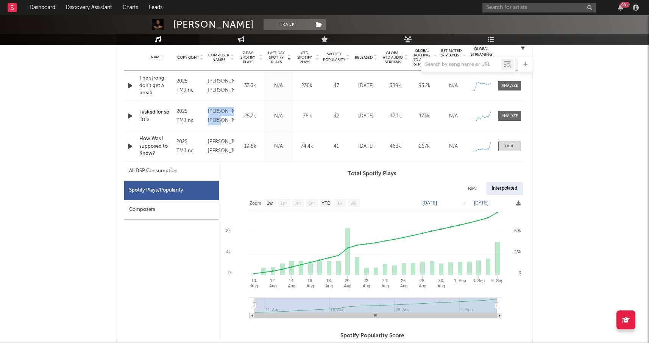
drag, startPoint x: 234, startPoint y: 120, endPoint x: 206, endPoint y: 109, distance: 29.8
click at [206, 109] on div "Composer Names Telisha Nikki Jones" at bounding box center [221, 116] width 30 height 18
copy div "Telisha Nikki Jones"
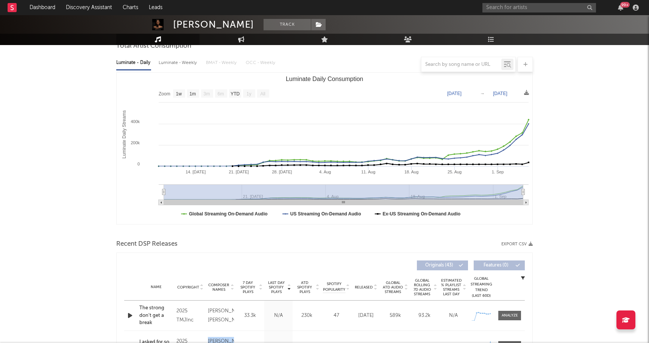
scroll to position [77, 0]
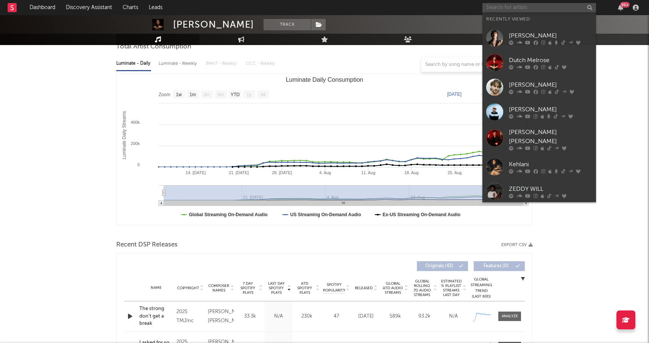
click at [512, 3] on input "text" at bounding box center [539, 7] width 114 height 9
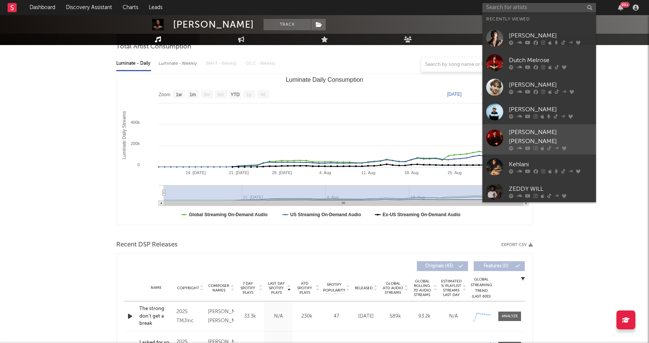
click at [495, 137] on div at bounding box center [494, 137] width 17 height 17
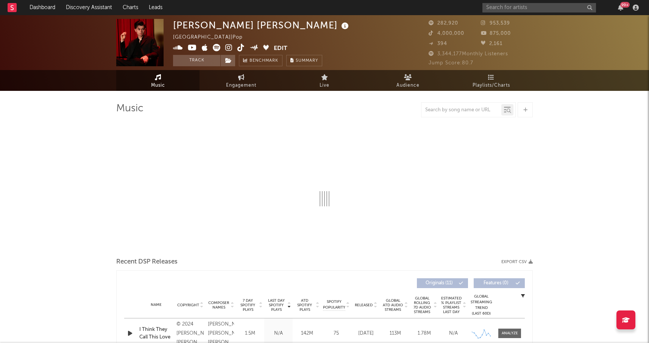
select select "6m"
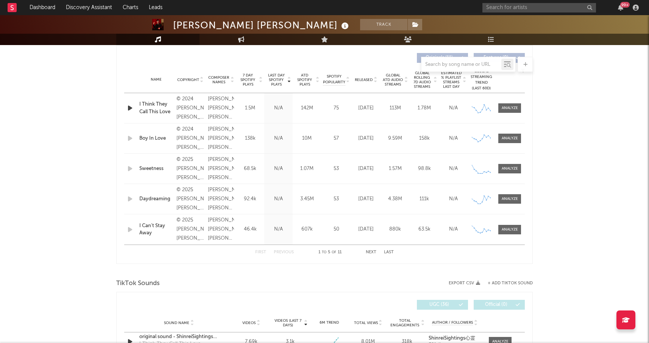
scroll to position [278, 0]
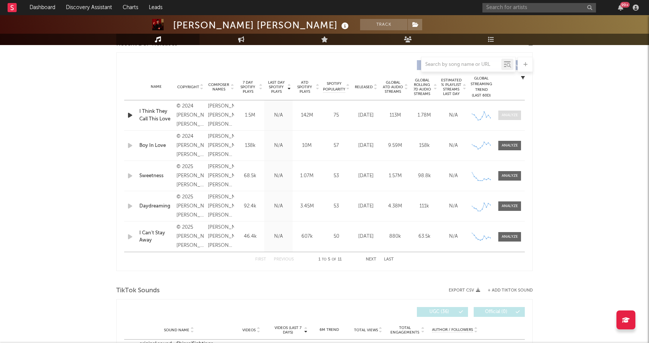
click at [510, 114] on div at bounding box center [510, 115] width 16 height 6
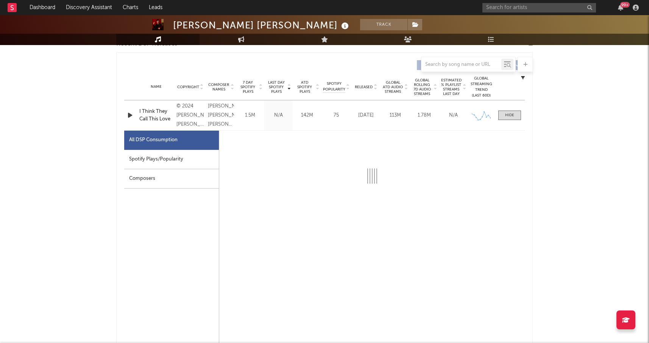
select select "6m"
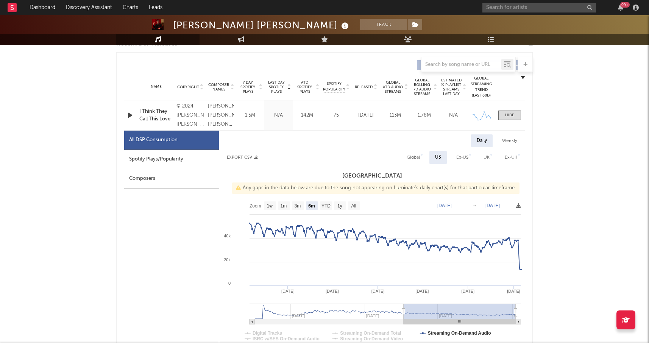
click at [169, 159] on div "Spotify Plays/Popularity" at bounding box center [171, 159] width 95 height 19
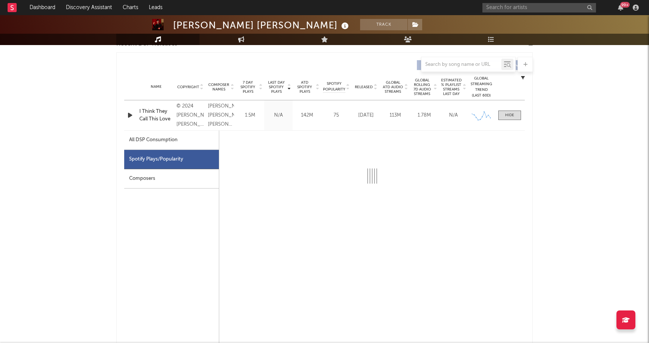
select select "6m"
select select "1w"
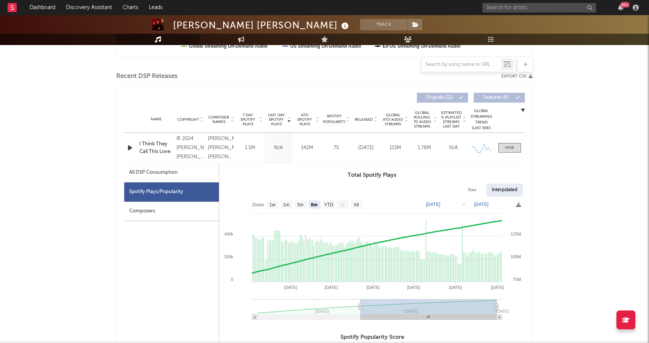
scroll to position [243, 0]
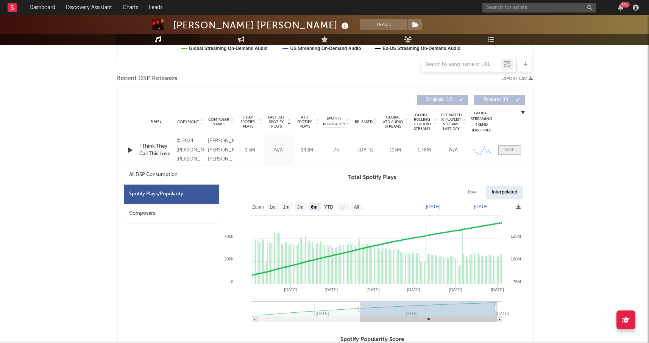
click at [509, 150] on div at bounding box center [509, 150] width 9 height 6
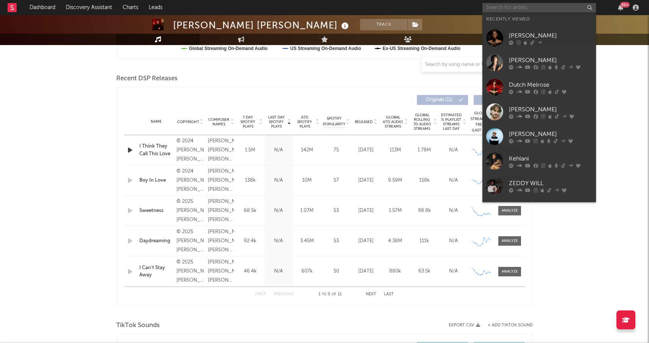
click at [499, 7] on input "text" at bounding box center [539, 7] width 114 height 9
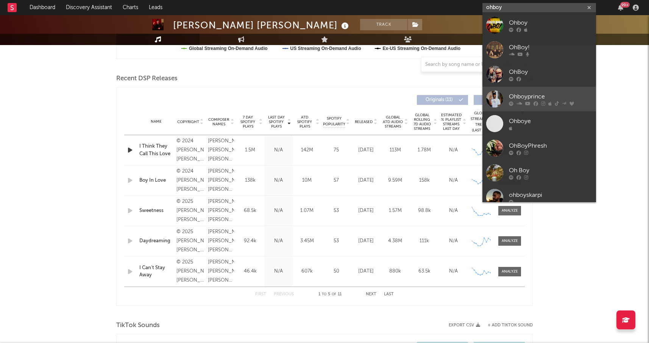
type input "ohboy"
click at [496, 95] on div at bounding box center [494, 98] width 17 height 17
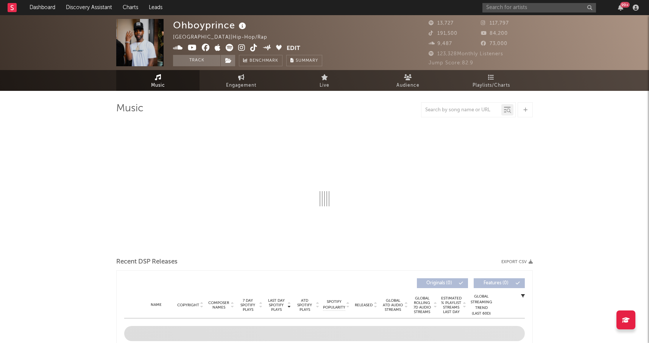
select select "6m"
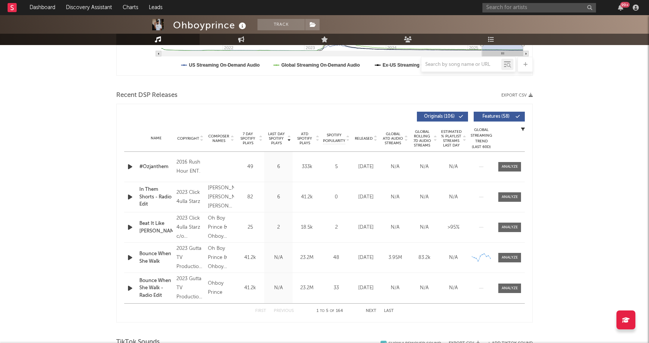
scroll to position [229, 0]
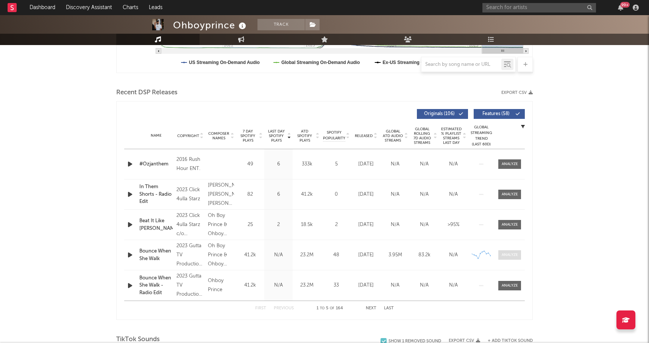
click at [503, 256] on div at bounding box center [510, 255] width 16 height 6
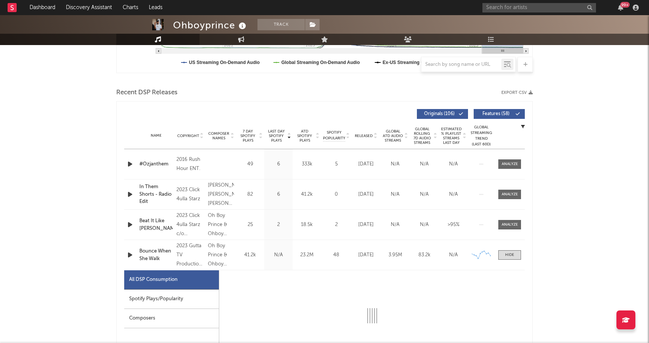
click at [178, 294] on div "Spotify Plays/Popularity" at bounding box center [171, 299] width 95 height 19
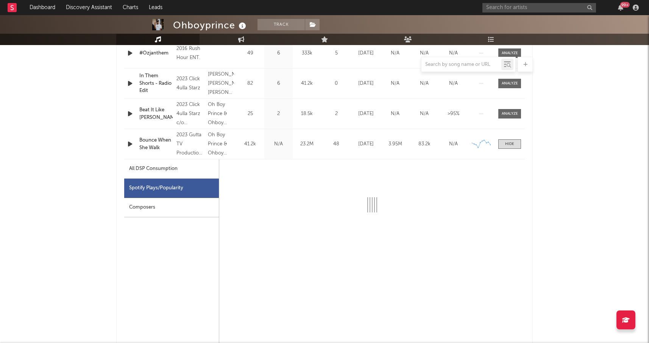
scroll to position [340, 0]
select select "6m"
select select "1w"
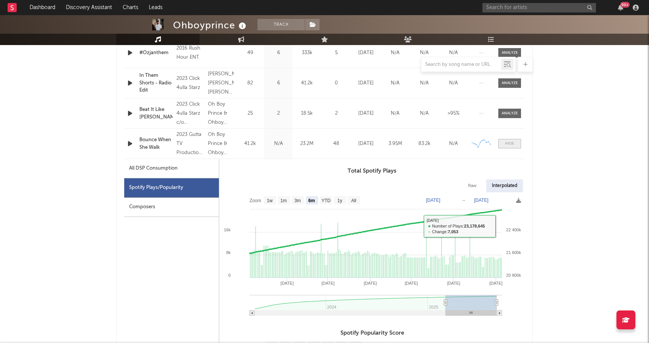
click at [509, 142] on div at bounding box center [509, 144] width 9 height 6
